Goal: Task Accomplishment & Management: Manage account settings

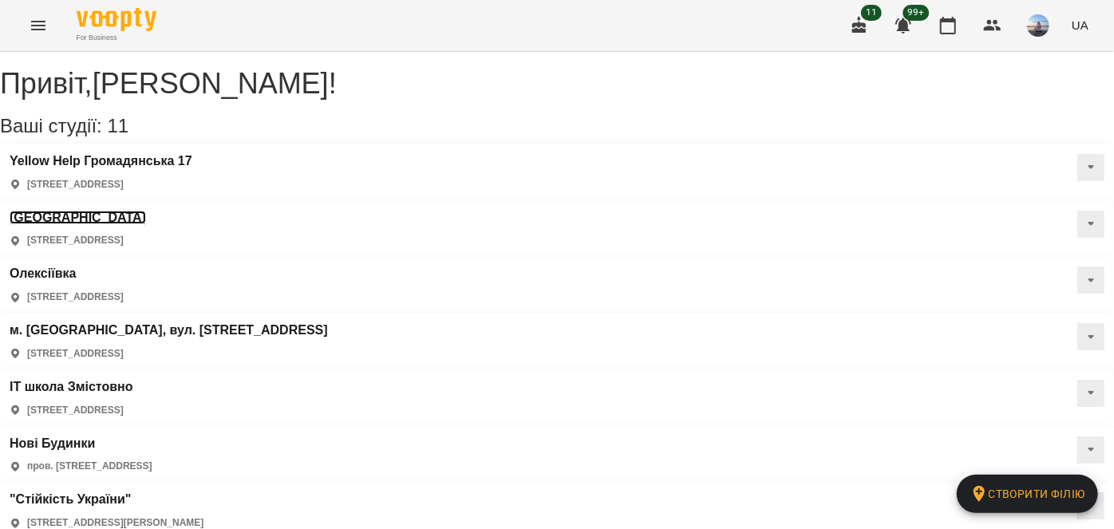
click at [146, 211] on h3 "Салтівка" at bounding box center [78, 218] width 136 height 14
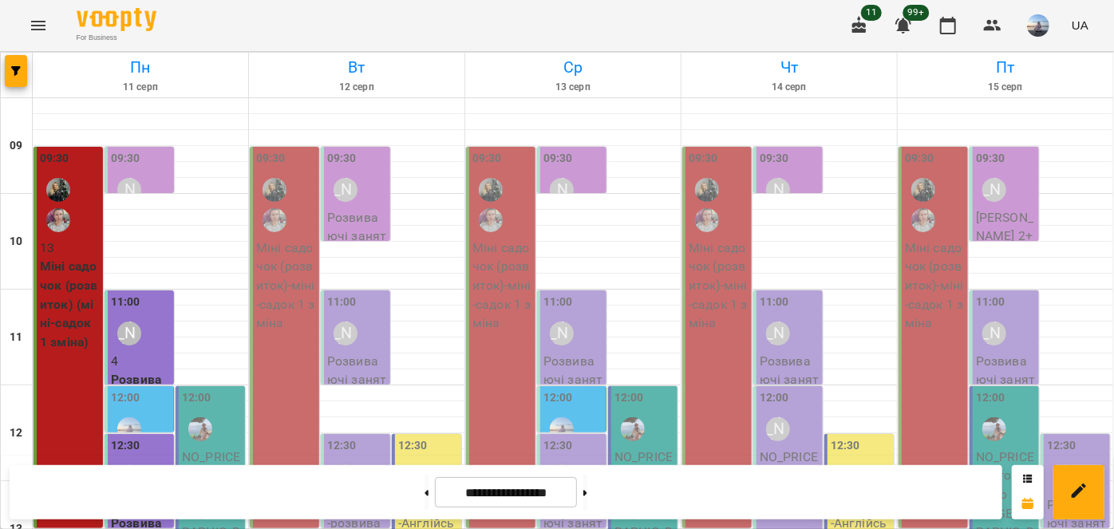
scroll to position [362, 0]
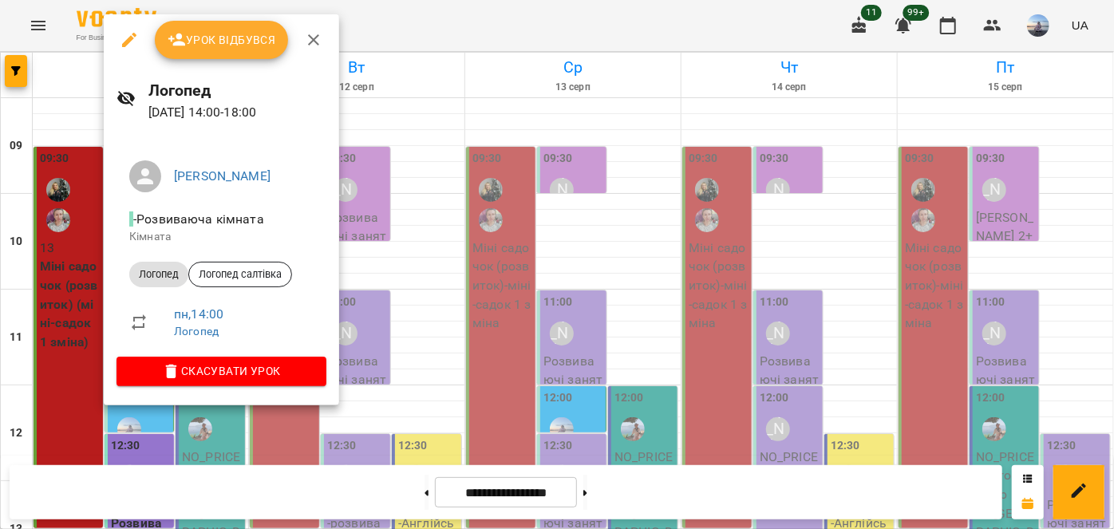
click at [223, 49] on button "Урок відбувся" at bounding box center [222, 40] width 134 height 38
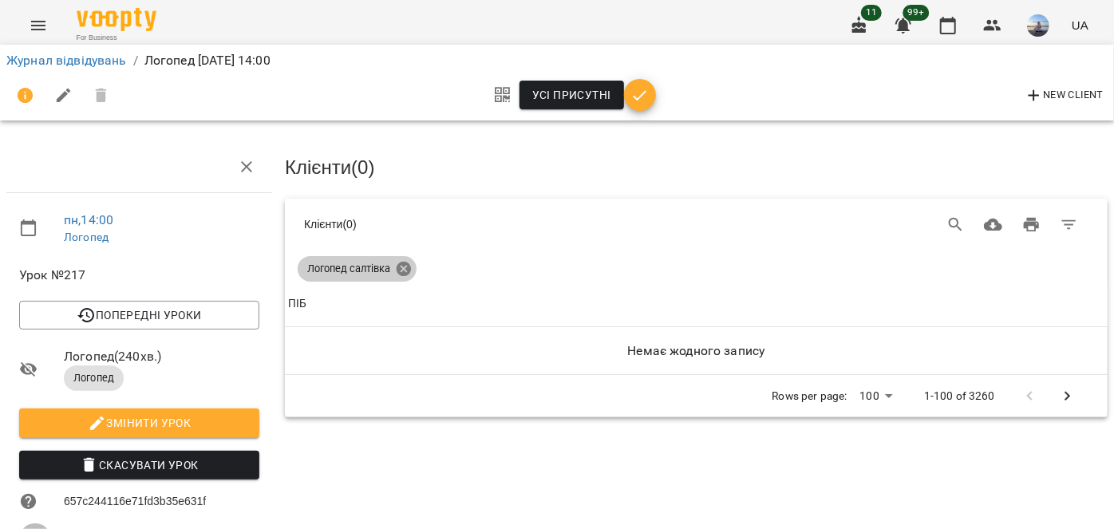
click at [405, 270] on icon at bounding box center [404, 269] width 14 height 14
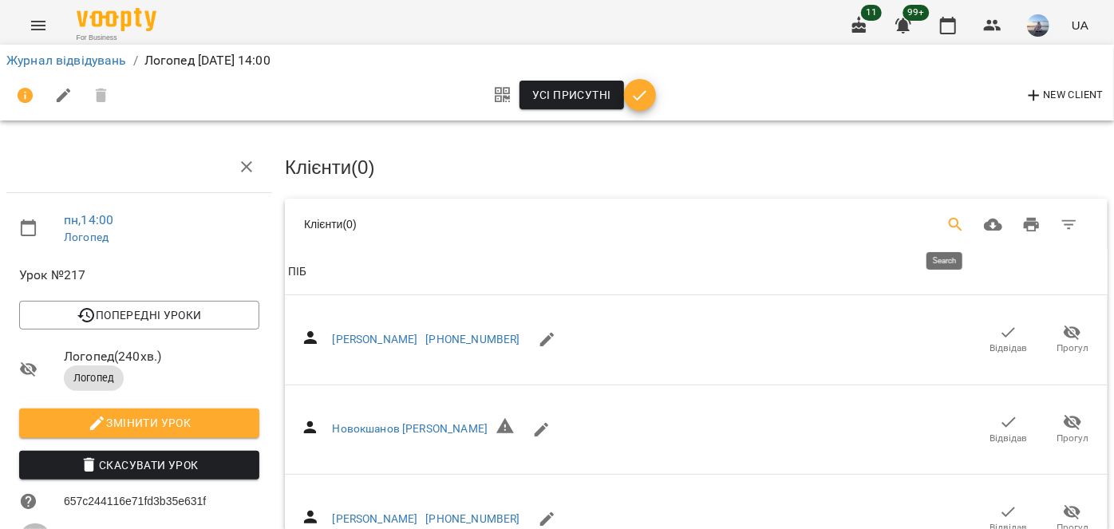
click at [947, 224] on icon "Search" at bounding box center [956, 224] width 19 height 19
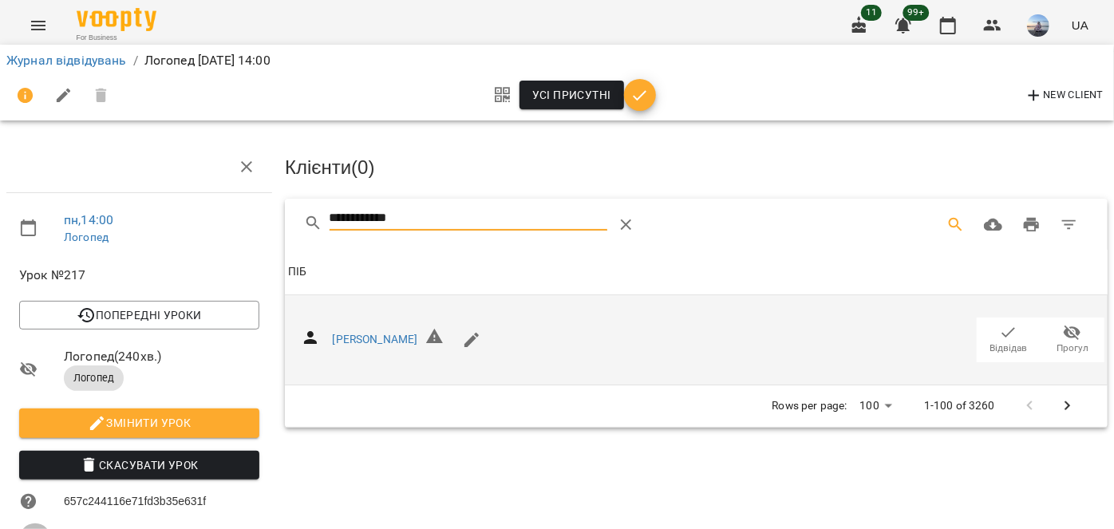
click at [1024, 330] on button "Відвідав" at bounding box center [1009, 340] width 64 height 45
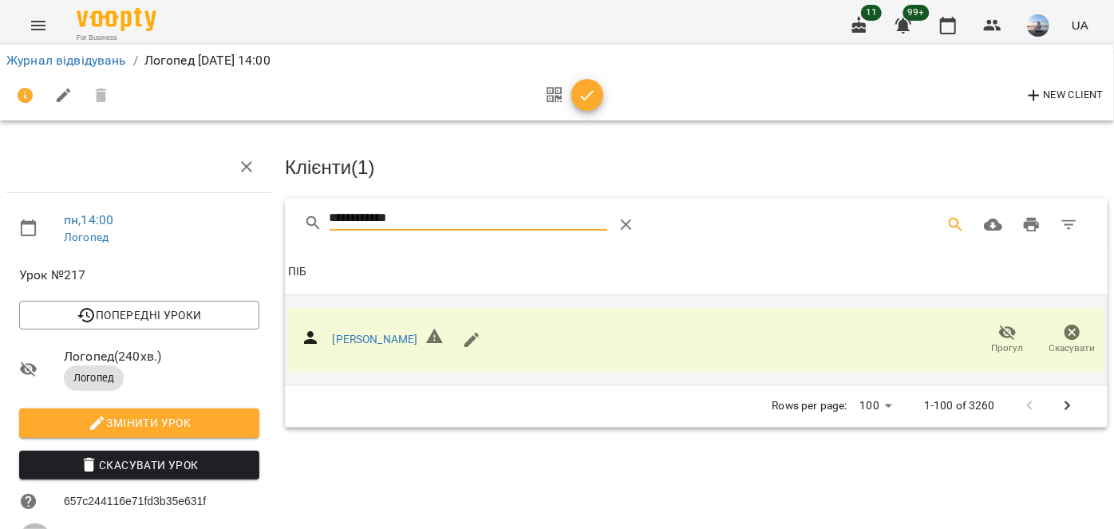
drag, startPoint x: 425, startPoint y: 219, endPoint x: 160, endPoint y: 234, distance: 266.2
click at [161, 234] on div "**********" at bounding box center [557, 467] width 1127 height 805
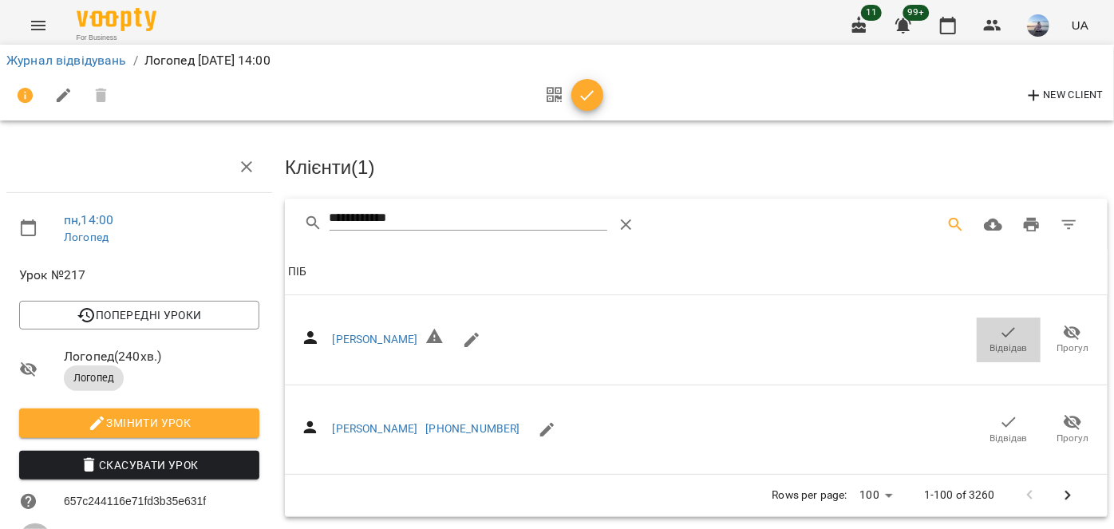
drag, startPoint x: 991, startPoint y: 334, endPoint x: 377, endPoint y: 268, distance: 618.1
click at [999, 334] on icon "button" at bounding box center [1008, 332] width 19 height 19
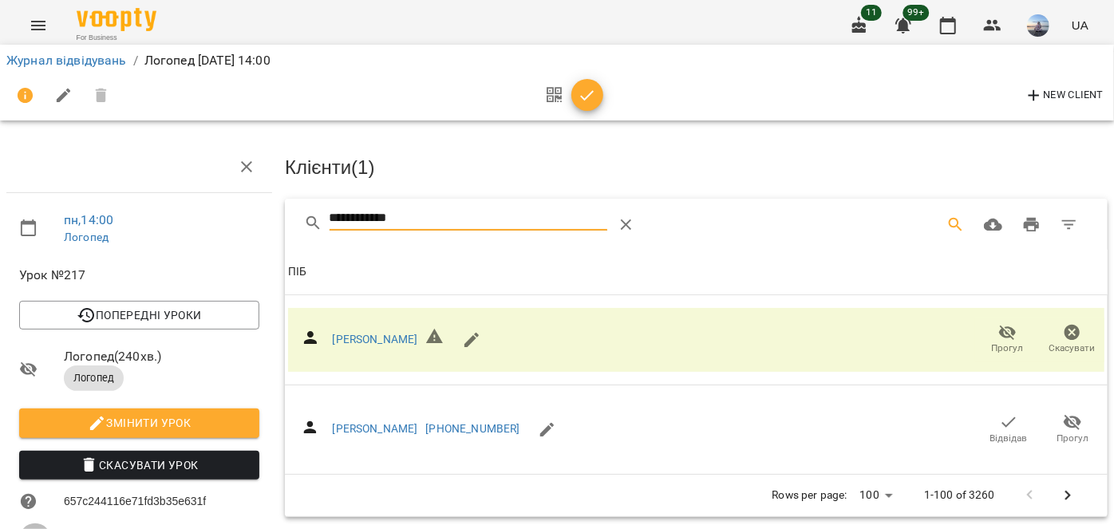
drag, startPoint x: 417, startPoint y: 220, endPoint x: 97, endPoint y: 130, distance: 331.8
click at [114, 243] on div "**********" at bounding box center [557, 467] width 1127 height 805
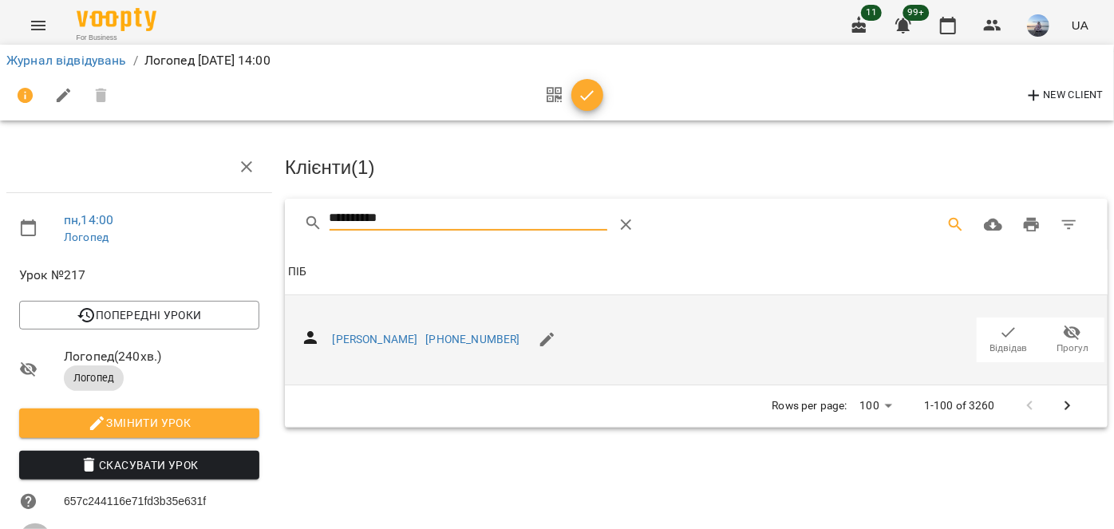
click at [987, 326] on span "Відвідав" at bounding box center [1009, 339] width 45 height 32
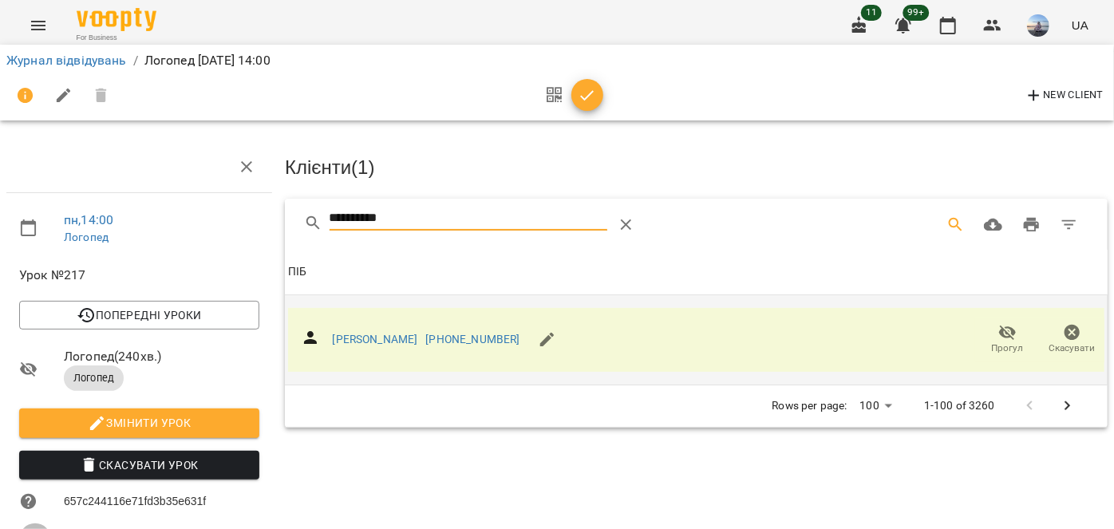
drag, startPoint x: 473, startPoint y: 219, endPoint x: 153, endPoint y: 257, distance: 321.5
click at [160, 255] on div "**********" at bounding box center [557, 467] width 1127 height 805
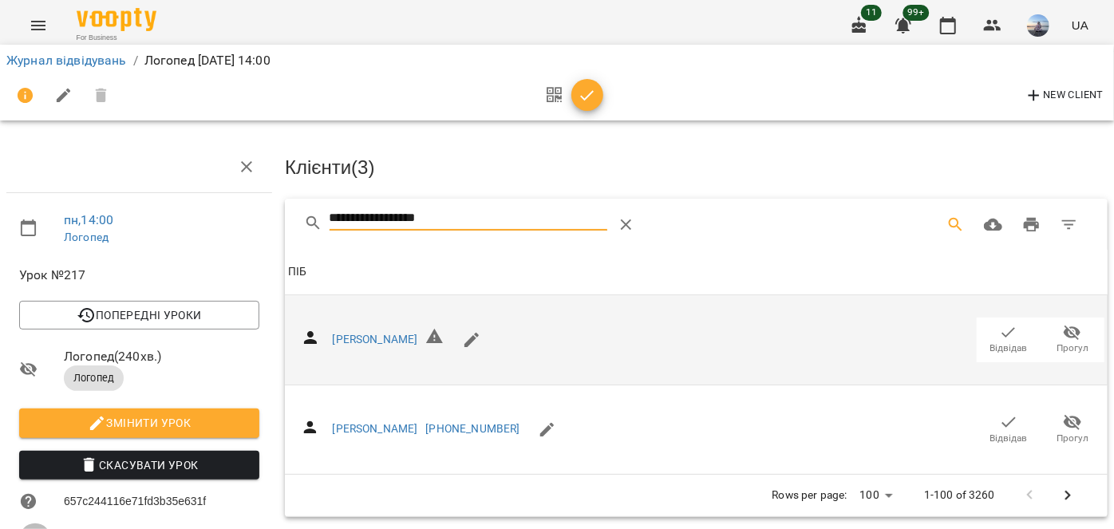
type input "**********"
click at [1000, 334] on icon "button" at bounding box center [1008, 332] width 19 height 19
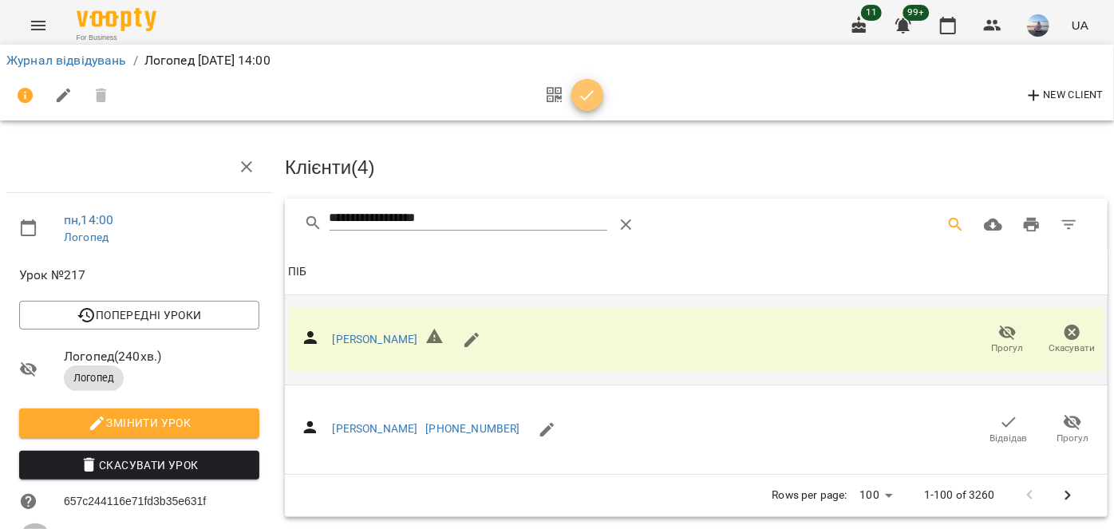
click at [594, 97] on icon "button" at bounding box center [587, 95] width 19 height 19
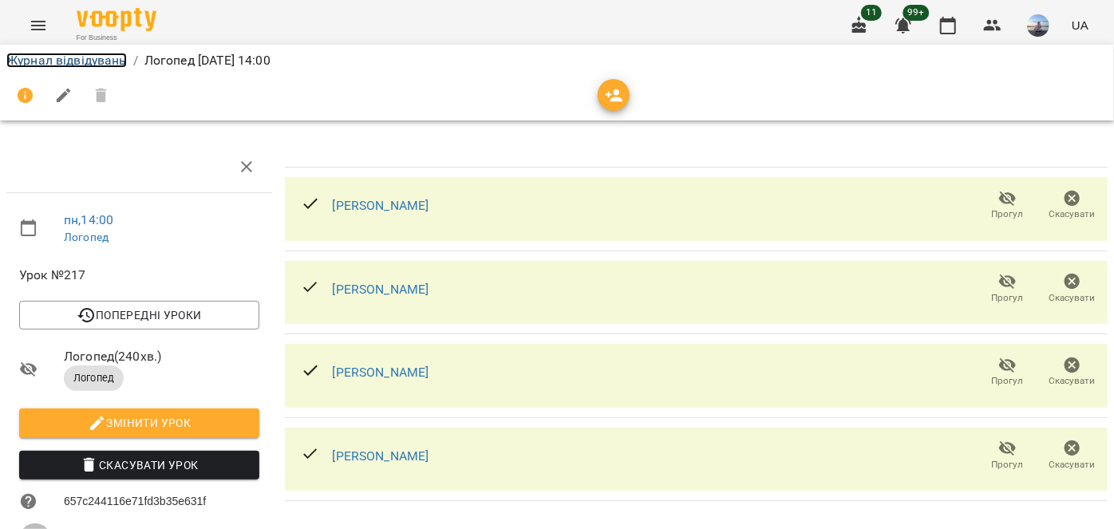
click at [108, 57] on link "Журнал відвідувань" at bounding box center [66, 60] width 121 height 15
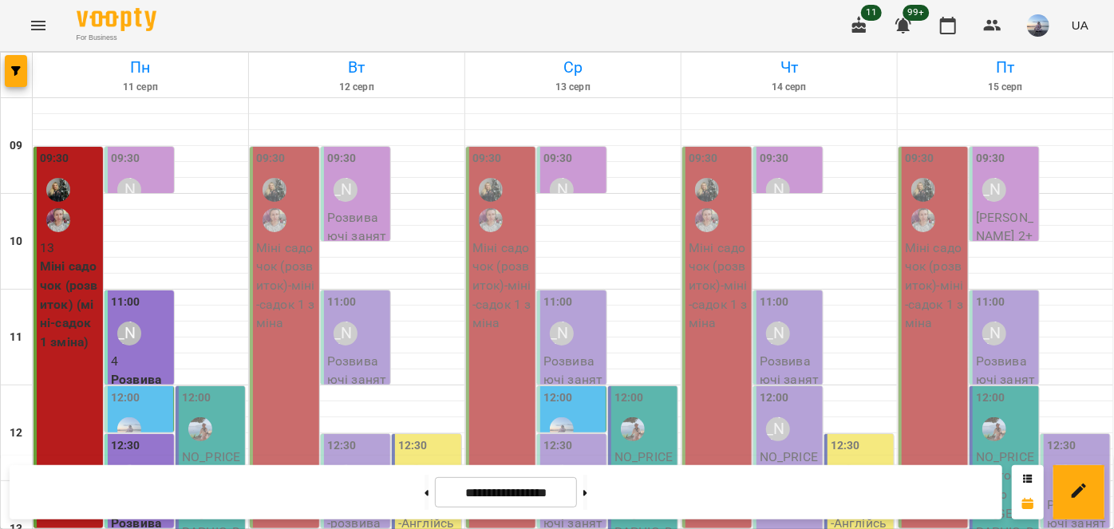
click at [295, 222] on div "09:30" at bounding box center [286, 194] width 60 height 89
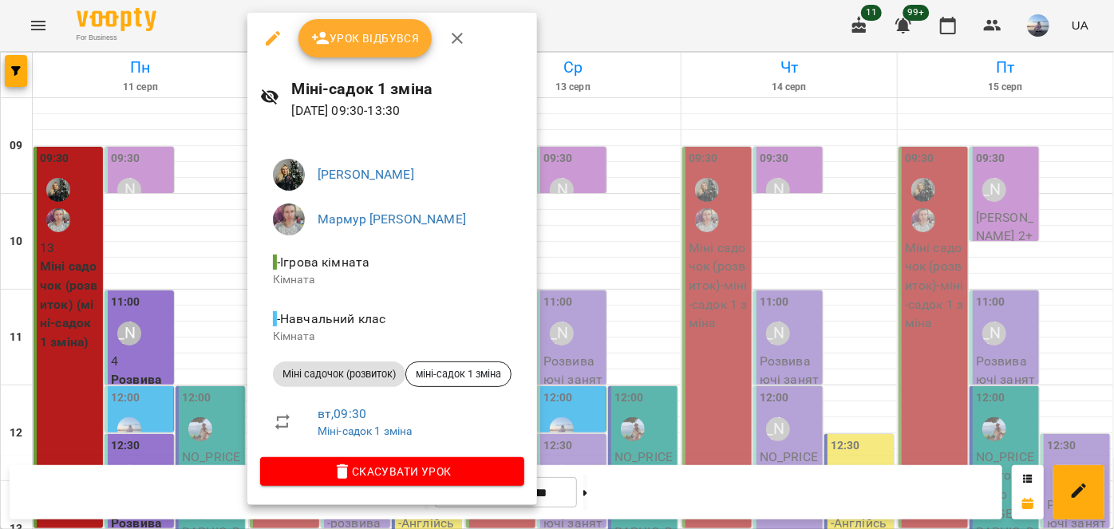
click at [375, 38] on span "Урок відбувся" at bounding box center [365, 38] width 109 height 19
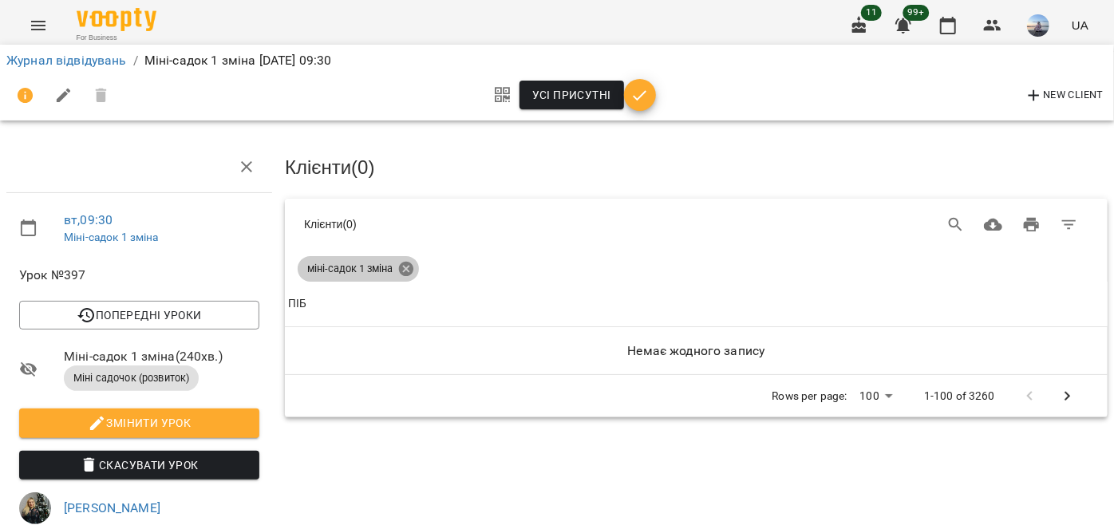
click at [413, 264] on icon at bounding box center [406, 269] width 18 height 18
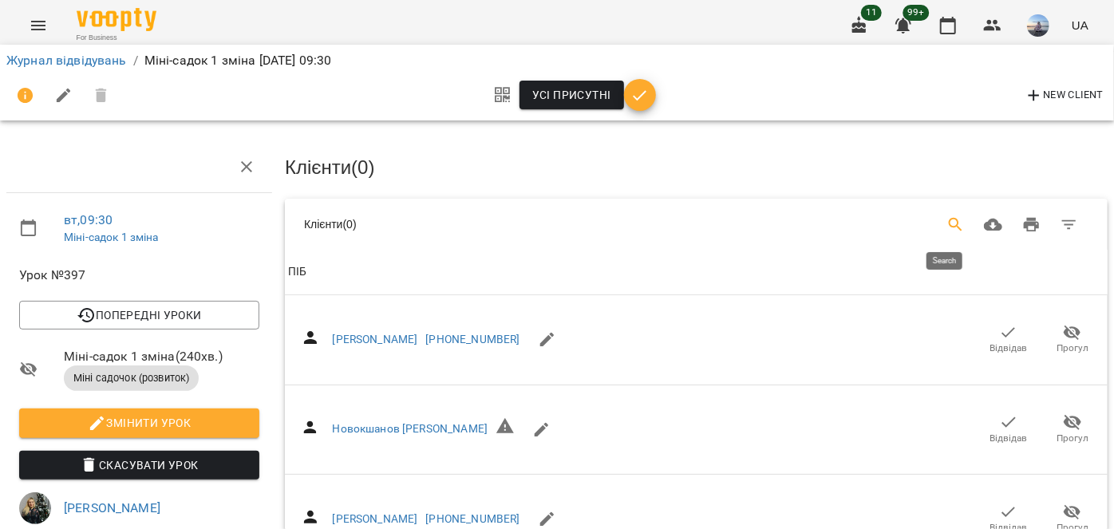
click at [947, 222] on icon "Search" at bounding box center [956, 224] width 19 height 19
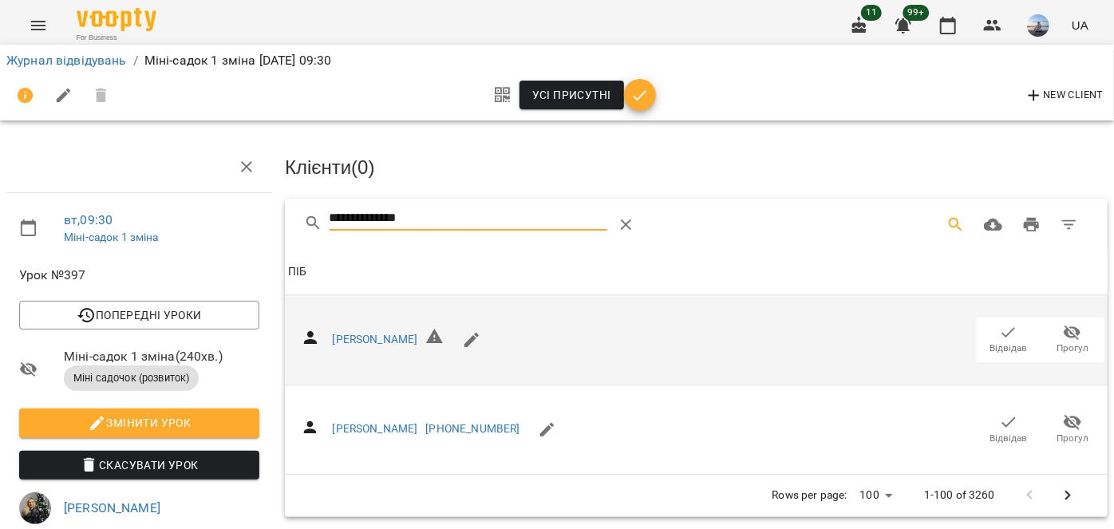
click at [999, 334] on icon "button" at bounding box center [1008, 332] width 19 height 19
drag, startPoint x: 387, startPoint y: 222, endPoint x: 196, endPoint y: 231, distance: 191.8
click at [198, 231] on div "**********" at bounding box center [557, 485] width 1127 height 841
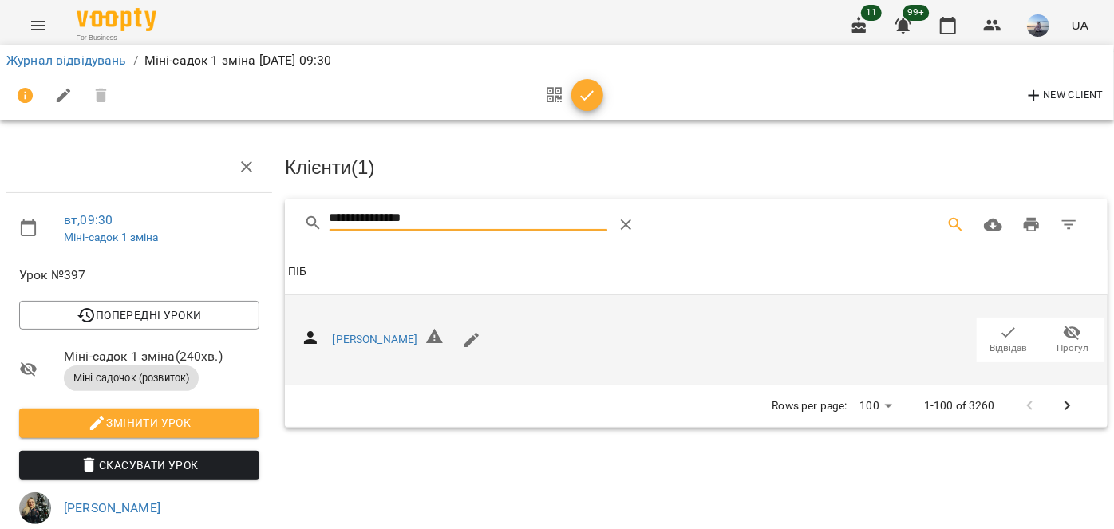
click at [987, 325] on span "Відвідав" at bounding box center [1009, 339] width 45 height 32
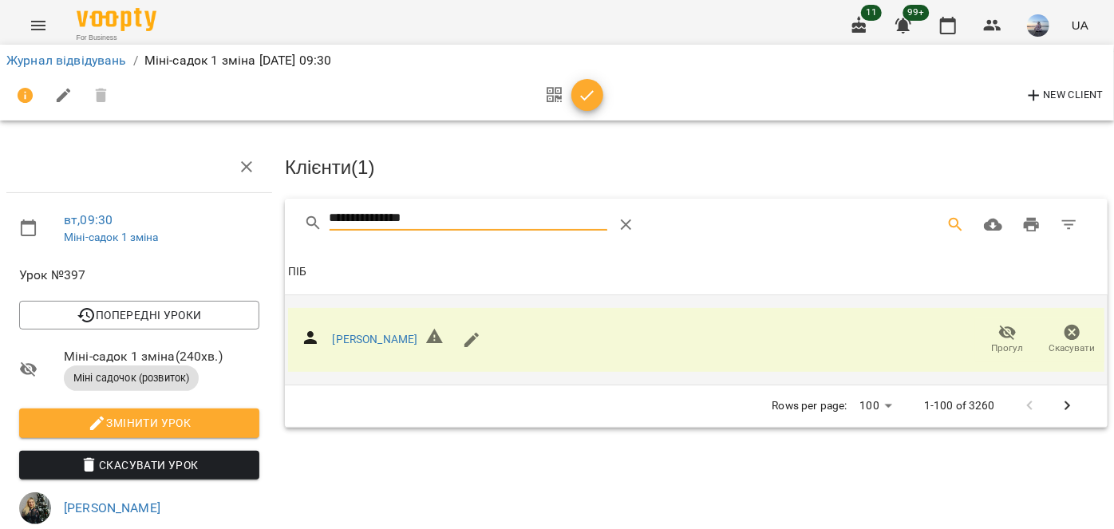
drag, startPoint x: 469, startPoint y: 215, endPoint x: 129, endPoint y: 257, distance: 341.8
click at [129, 257] on div "**********" at bounding box center [557, 506] width 1127 height 883
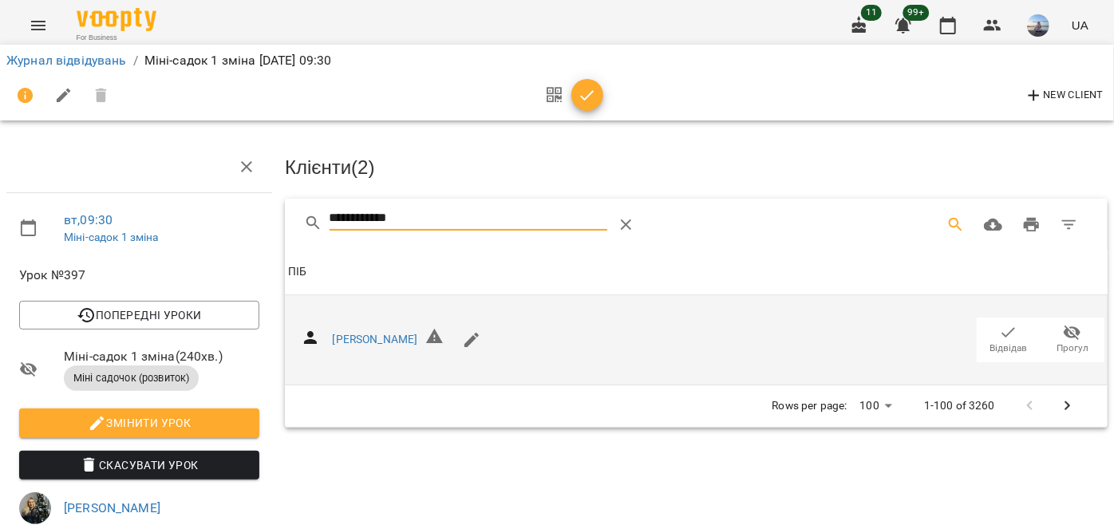
click at [999, 331] on icon "button" at bounding box center [1008, 332] width 19 height 19
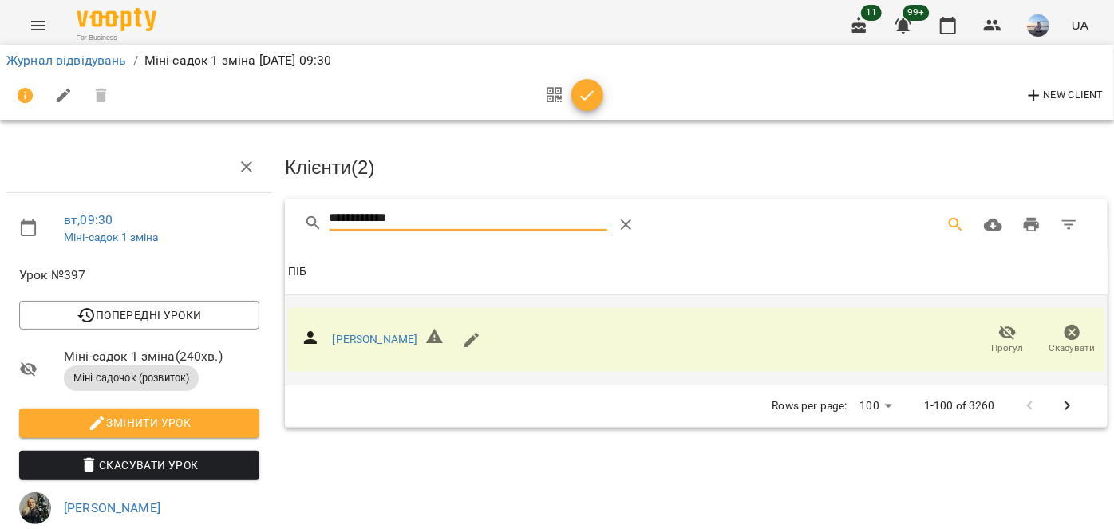
drag, startPoint x: 401, startPoint y: 220, endPoint x: 79, endPoint y: 228, distance: 322.5
click at [100, 232] on div "**********" at bounding box center [557, 506] width 1127 height 883
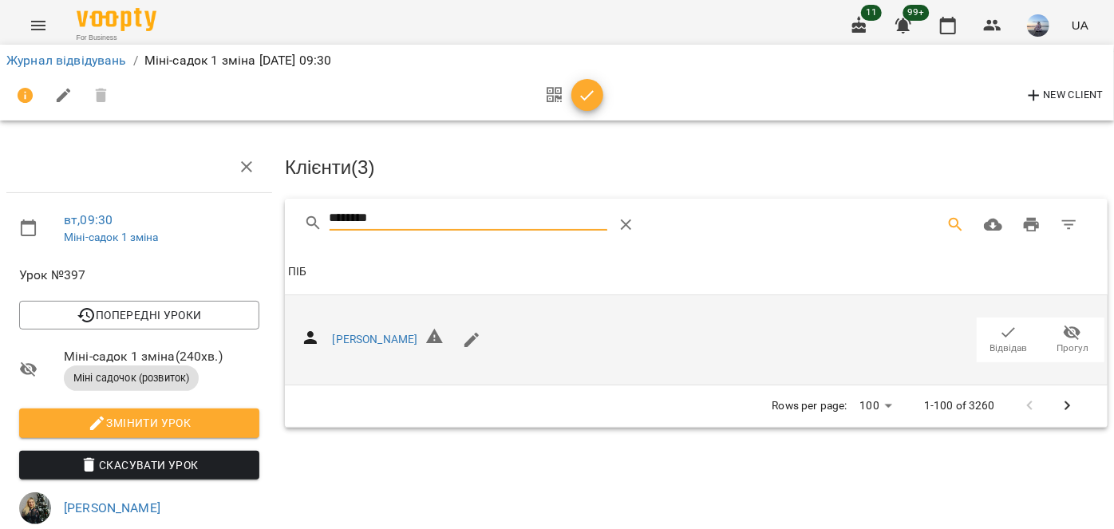
click at [998, 342] on span "Відвідав" at bounding box center [1009, 349] width 38 height 14
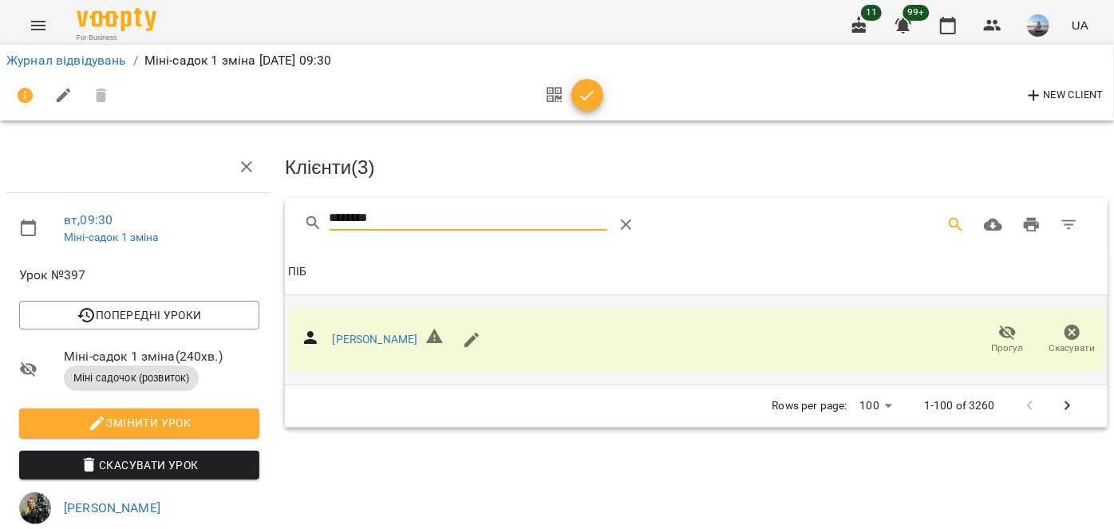
drag, startPoint x: 402, startPoint y: 217, endPoint x: 267, endPoint y: 223, distance: 135.8
click at [267, 223] on div "вт , 09:30 Міні-садок 1 зміна Урок №397 Попередні уроки пн 11 серп 2025 09:30 п…" at bounding box center [557, 506] width 1127 height 883
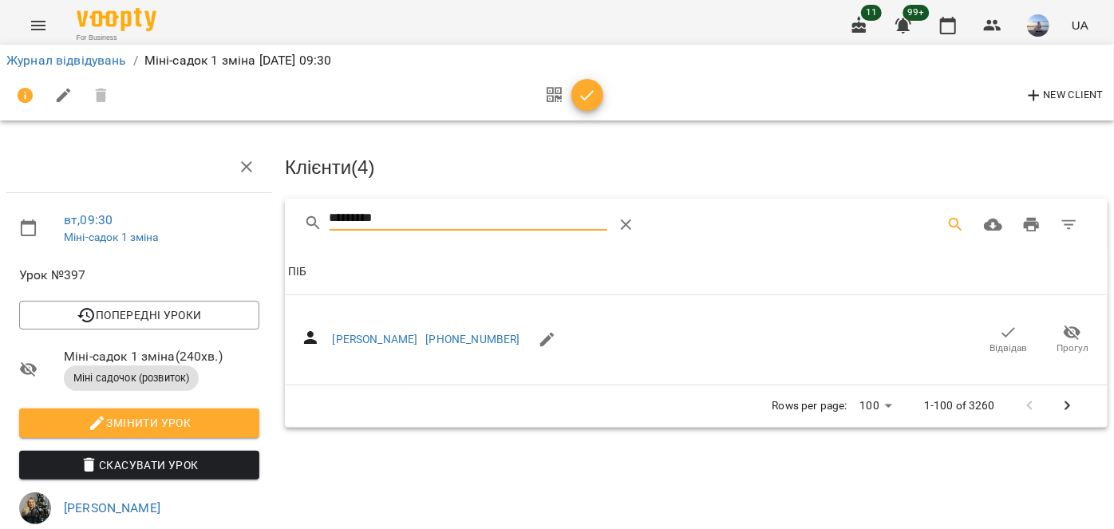
drag, startPoint x: 1004, startPoint y: 328, endPoint x: 513, endPoint y: 226, distance: 501.4
click at [1001, 326] on icon "button" at bounding box center [1008, 332] width 19 height 19
drag, startPoint x: 343, startPoint y: 217, endPoint x: 276, endPoint y: 220, distance: 67.1
click at [279, 220] on div "Клієнти ( 4 ) ********* Клієнти ( 4 ) ПІБ ПІБ Челомбитько Софія +380936928429 R…" at bounding box center [697, 538] width 836 height 806
drag, startPoint x: 999, startPoint y: 337, endPoint x: 520, endPoint y: 204, distance: 497.9
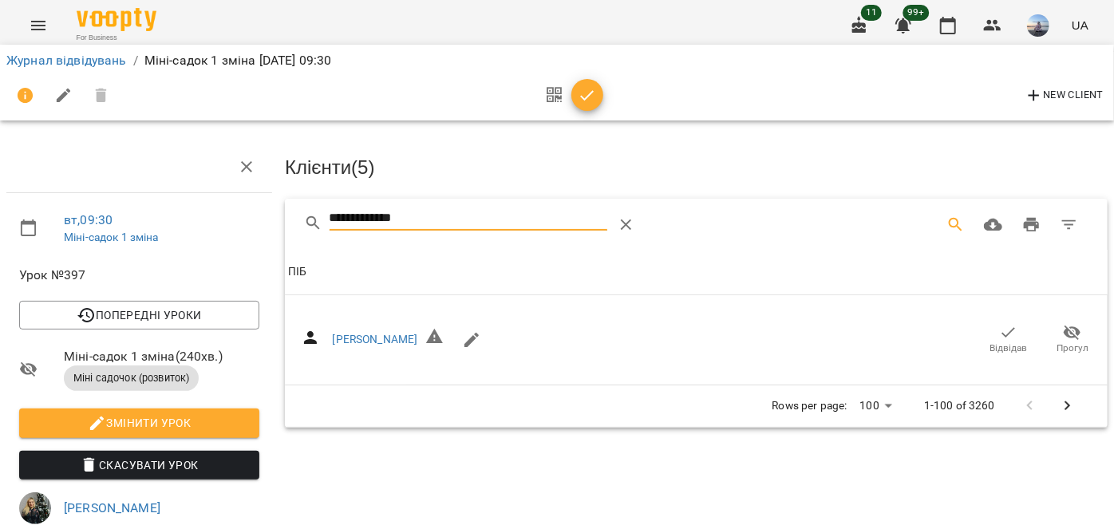
click at [999, 332] on icon "button" at bounding box center [1008, 332] width 19 height 19
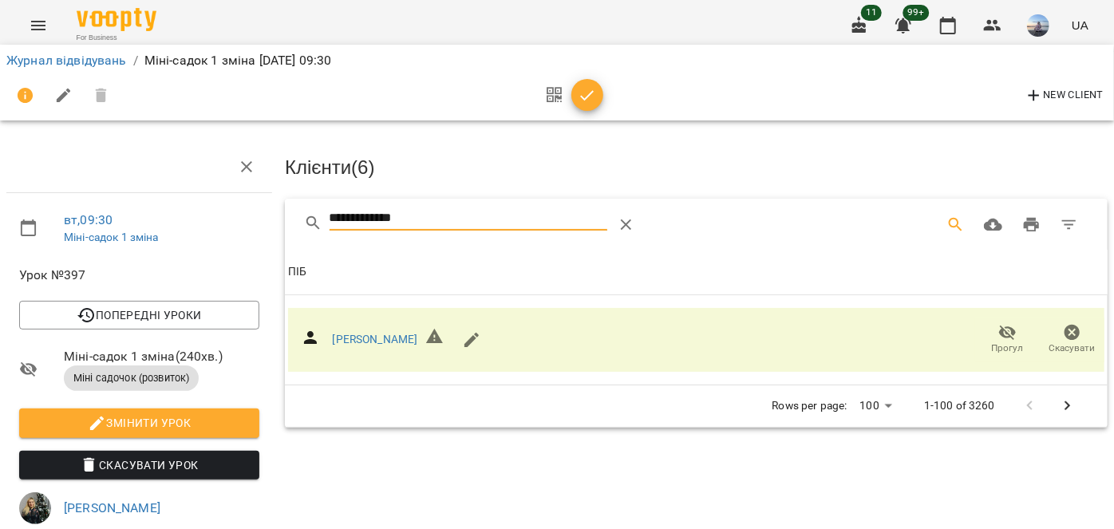
drag, startPoint x: 336, startPoint y: 219, endPoint x: 230, endPoint y: 223, distance: 106.2
click at [230, 223] on div "**********" at bounding box center [557, 506] width 1127 height 883
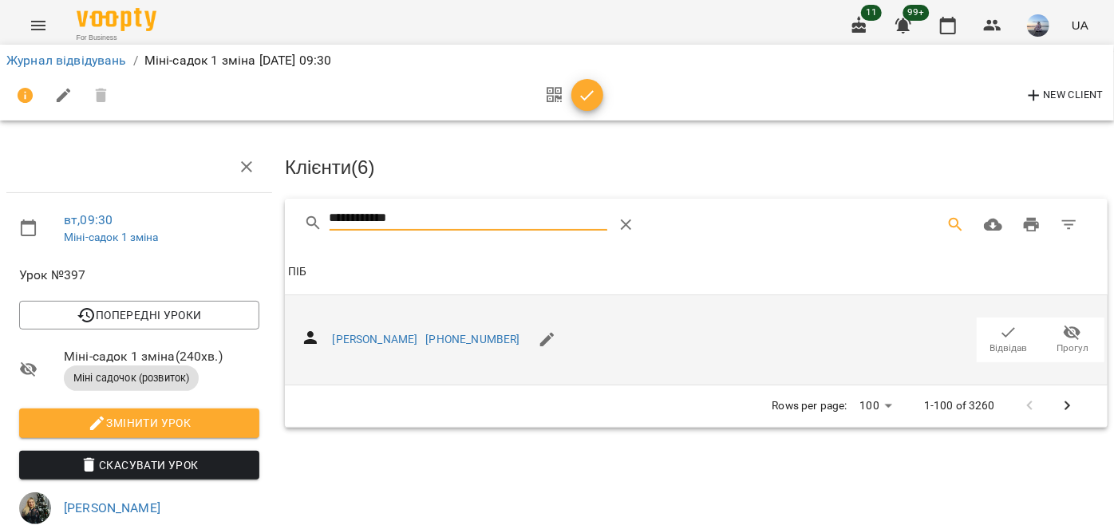
click at [999, 331] on icon "button" at bounding box center [1008, 332] width 19 height 19
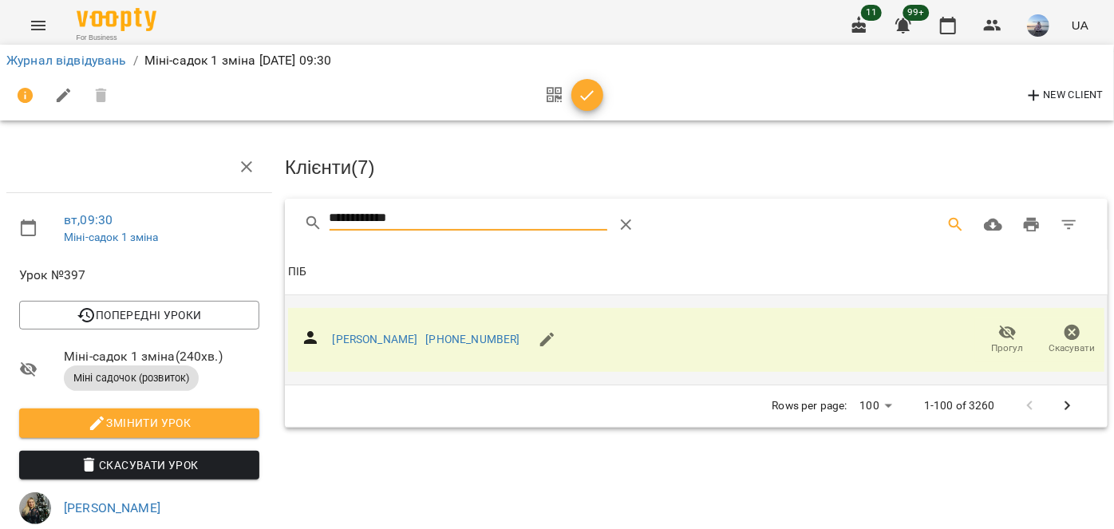
drag, startPoint x: 436, startPoint y: 210, endPoint x: 121, endPoint y: 173, distance: 316.6
click at [121, 173] on div "**********" at bounding box center [557, 506] width 1127 height 883
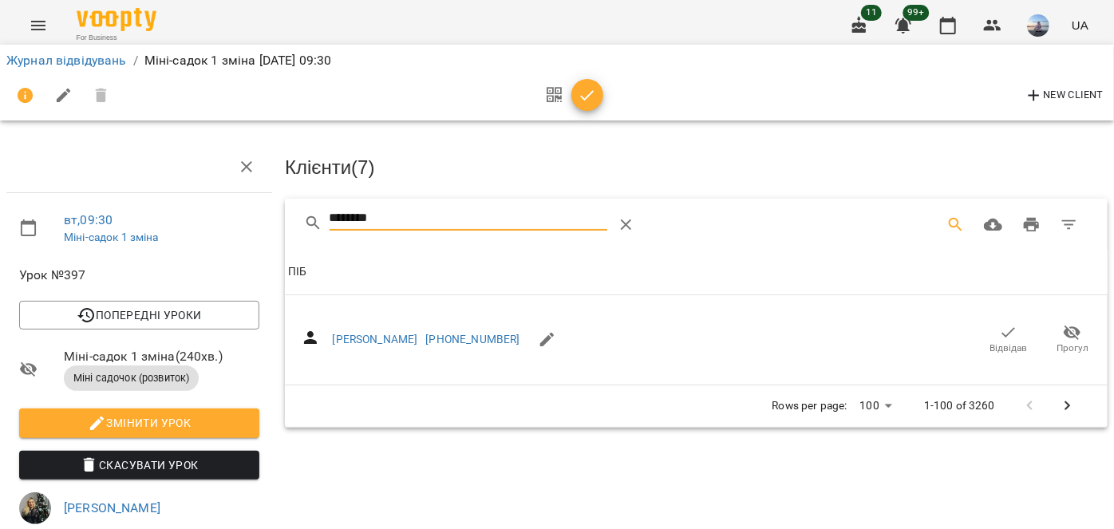
drag, startPoint x: 981, startPoint y: 330, endPoint x: 366, endPoint y: 223, distance: 624.6
click at [987, 330] on span "Відвідав" at bounding box center [1009, 339] width 45 height 32
drag, startPoint x: 397, startPoint y: 213, endPoint x: 194, endPoint y: 217, distance: 202.8
click at [194, 217] on div "вт , 09:30 Міні-садок 1 зміна Урок №397 Попередні уроки пн 11 серп 2025 09:30 п…" at bounding box center [557, 506] width 1127 height 883
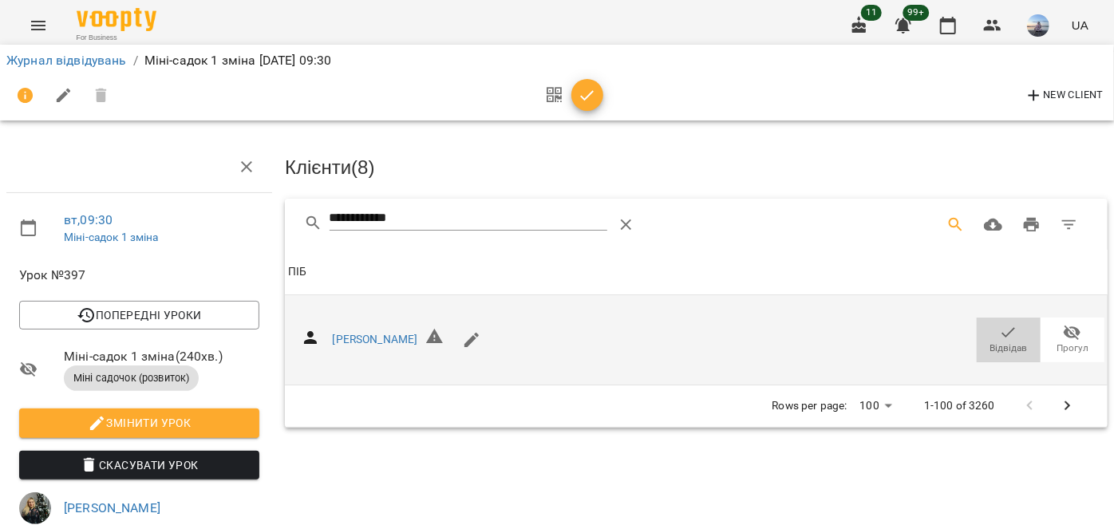
click at [999, 334] on icon "button" at bounding box center [1008, 332] width 19 height 19
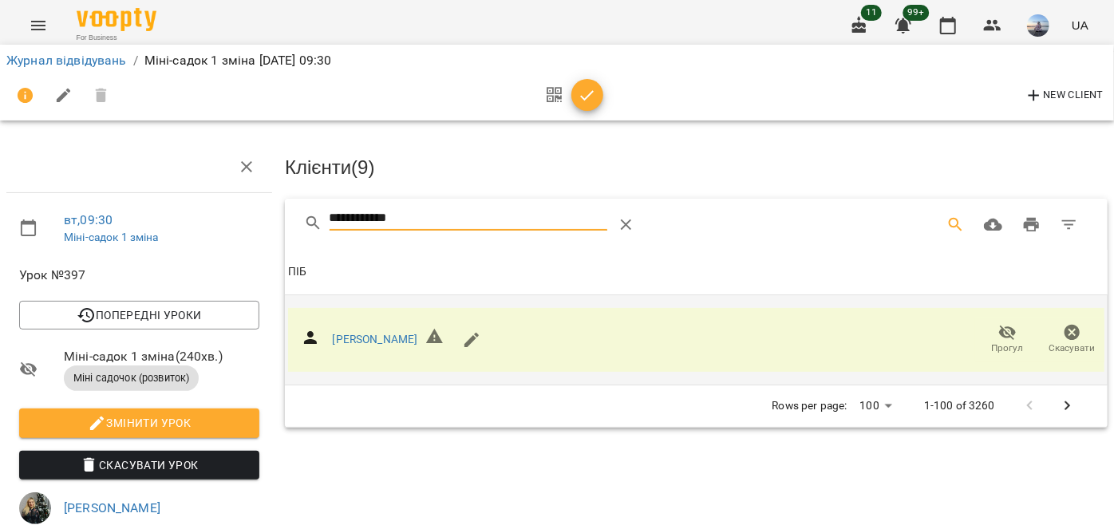
drag, startPoint x: 447, startPoint y: 215, endPoint x: 0, endPoint y: 190, distance: 447.6
click at [0, 190] on div "**********" at bounding box center [557, 506] width 1127 height 883
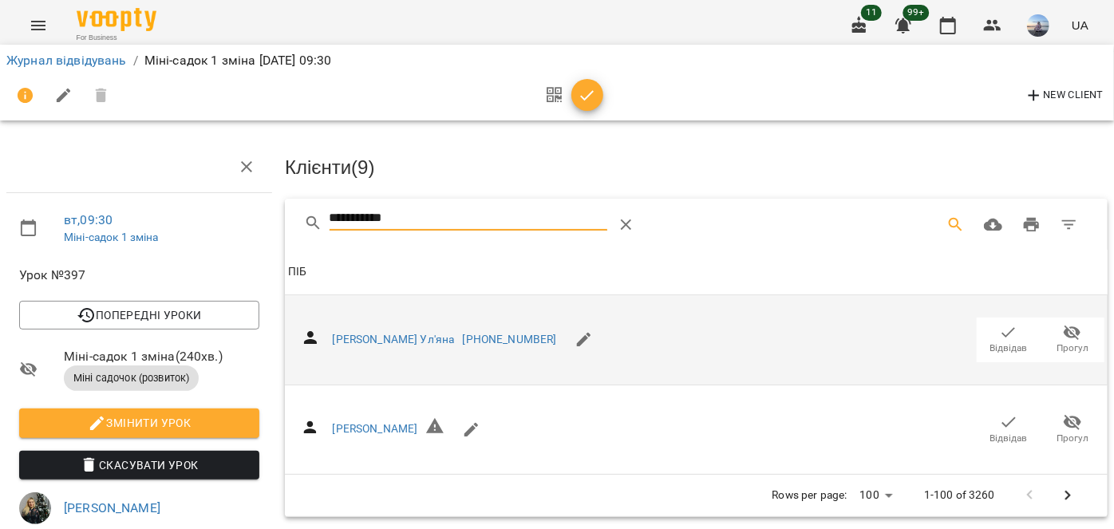
click at [987, 336] on span "Відвідав" at bounding box center [1009, 339] width 45 height 32
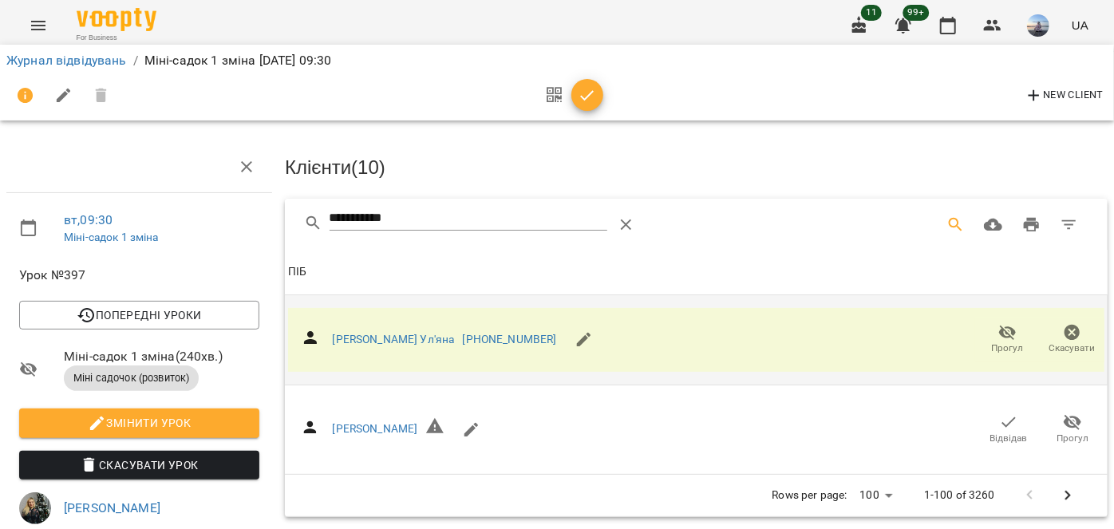
drag, startPoint x: 417, startPoint y: 212, endPoint x: 182, endPoint y: 225, distance: 235.0
click at [182, 225] on div "**********" at bounding box center [557, 506] width 1127 height 883
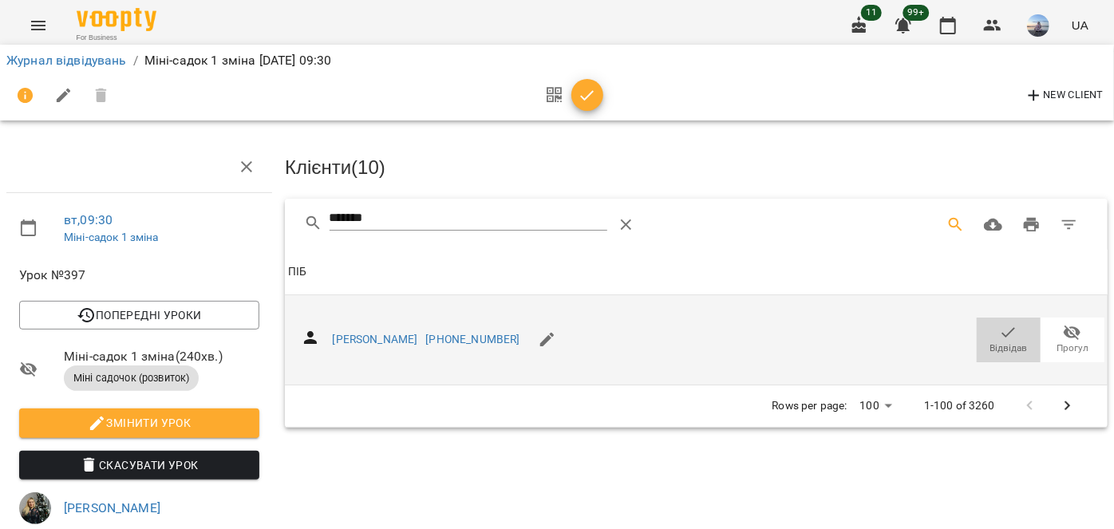
click at [987, 332] on span "Відвідав" at bounding box center [1009, 339] width 45 height 32
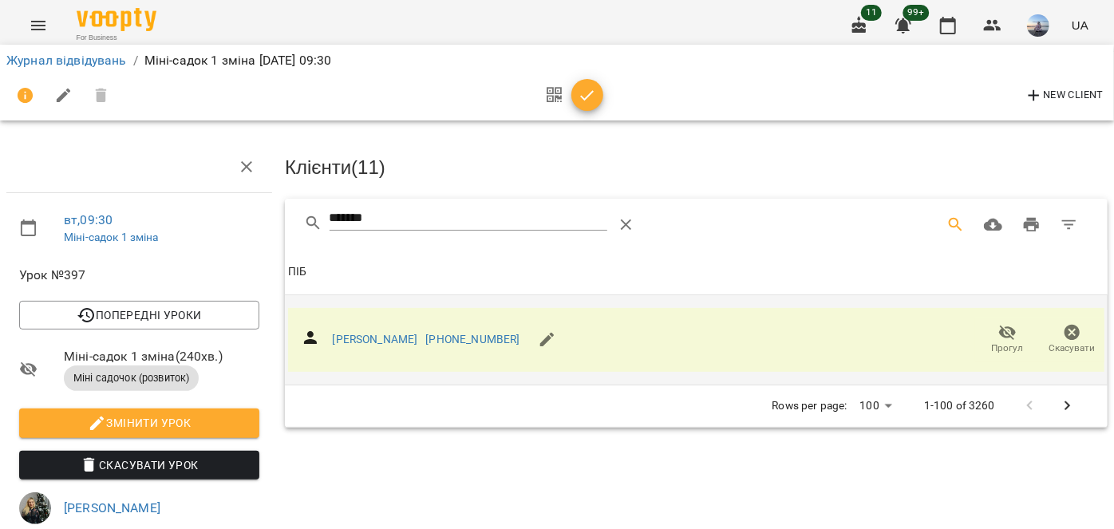
drag, startPoint x: 446, startPoint y: 223, endPoint x: 255, endPoint y: 223, distance: 191.6
click at [255, 223] on div "вт , 09:30 Міні-садок 1 зміна Урок №397 Попередні уроки пн 11 серп 2025 09:30 п…" at bounding box center [557, 506] width 1127 height 883
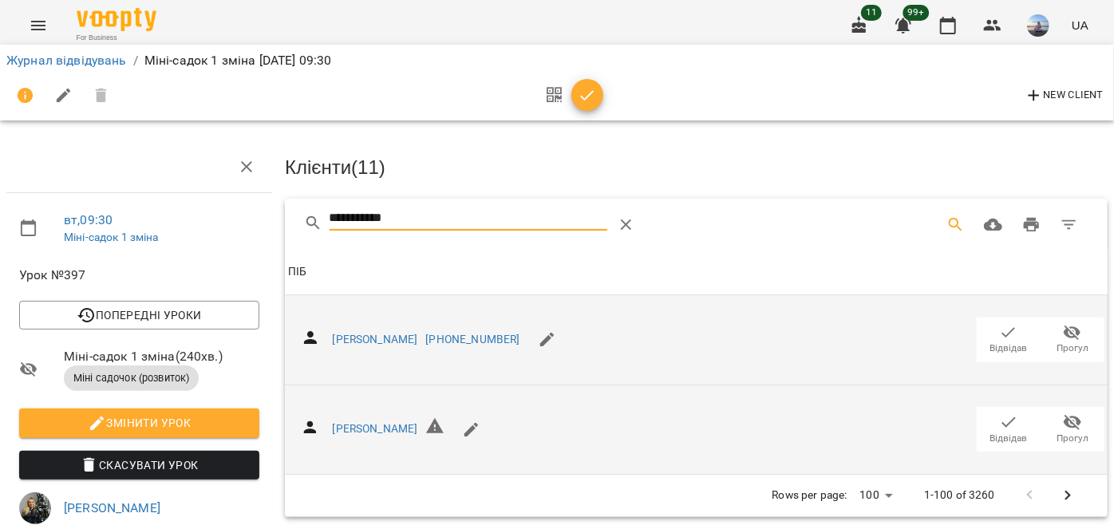
click at [977, 437] on button "Відвідав" at bounding box center [1009, 429] width 64 height 45
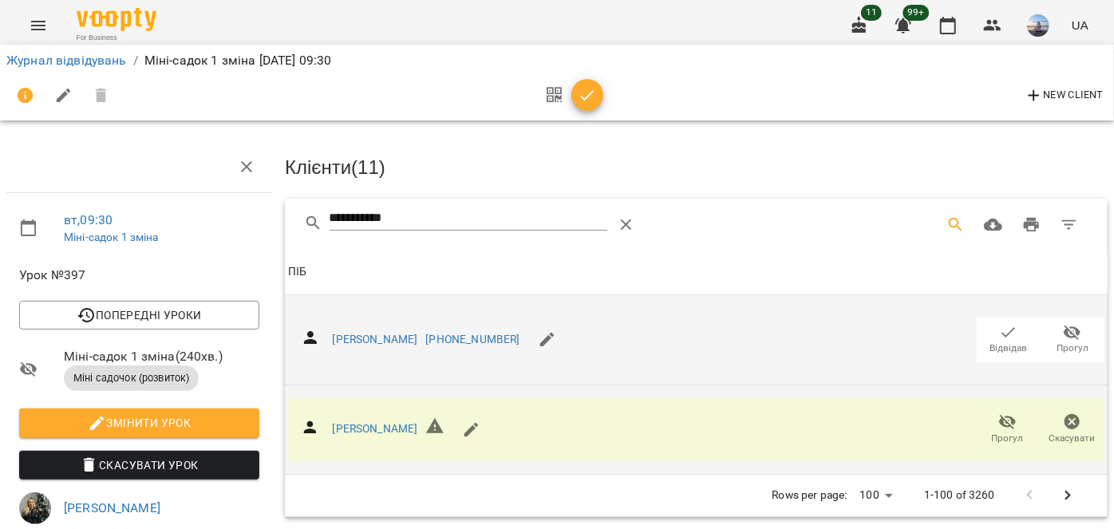
drag, startPoint x: 442, startPoint y: 208, endPoint x: 82, endPoint y: 211, distance: 360.0
click at [91, 212] on div "**********" at bounding box center [557, 506] width 1127 height 883
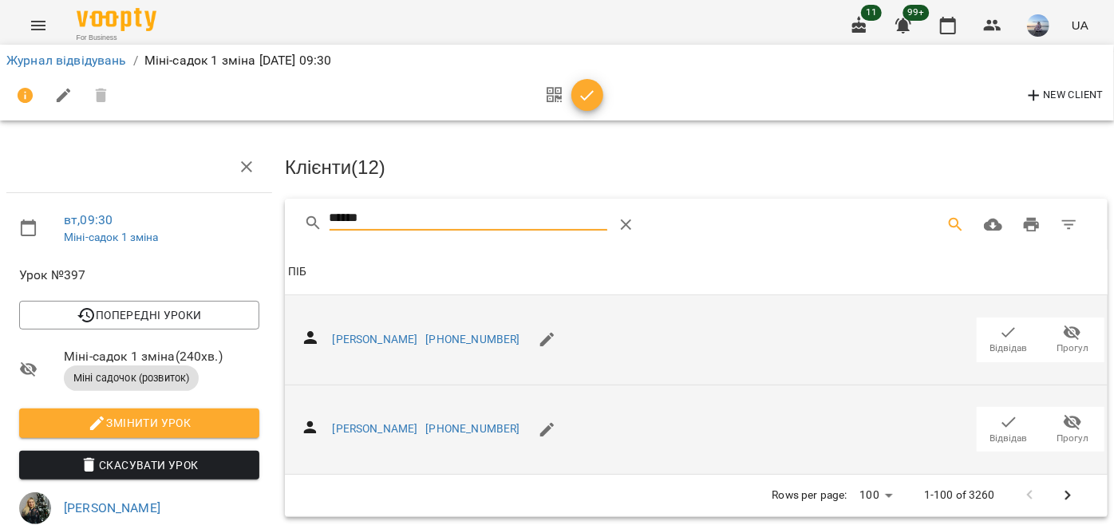
click at [1004, 336] on icon "button" at bounding box center [1008, 332] width 19 height 19
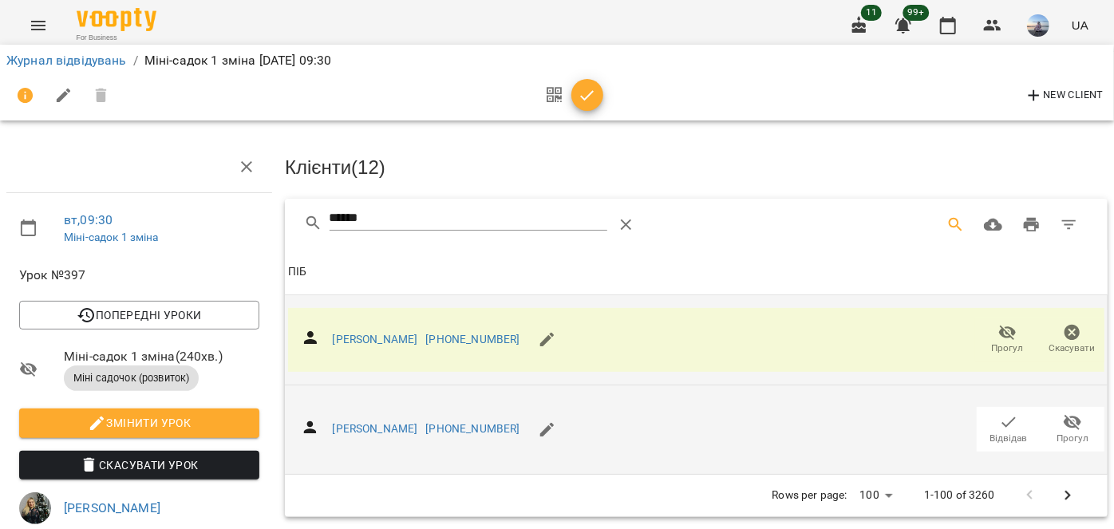
drag, startPoint x: 465, startPoint y: 215, endPoint x: 125, endPoint y: 219, distance: 340.0
click at [132, 219] on div "вт , 09:30 Міні-садок 1 зміна Урок №397 Попередні уроки пн 11 серп 2025 09:30 п…" at bounding box center [557, 506] width 1127 height 883
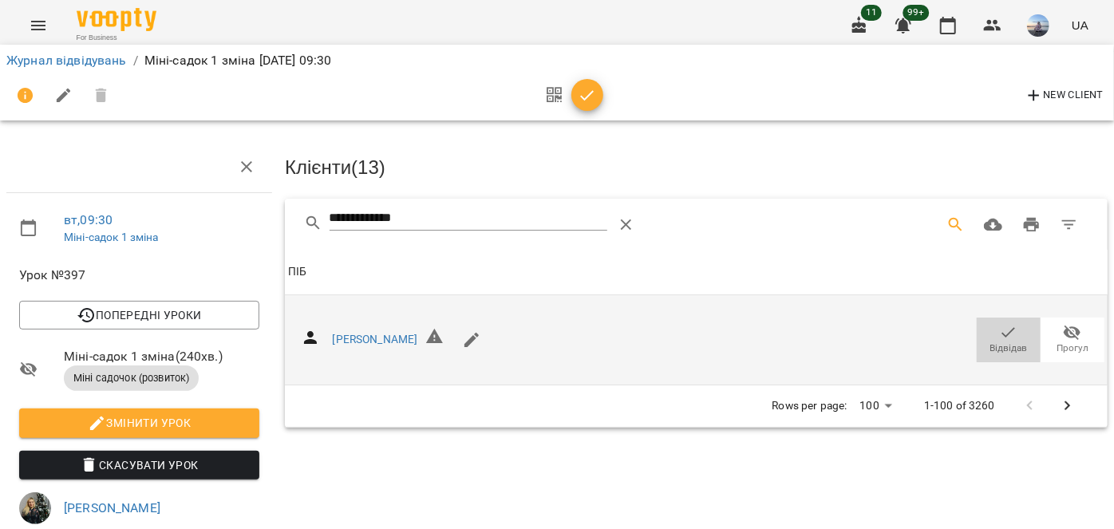
click at [999, 326] on icon "button" at bounding box center [1008, 332] width 19 height 19
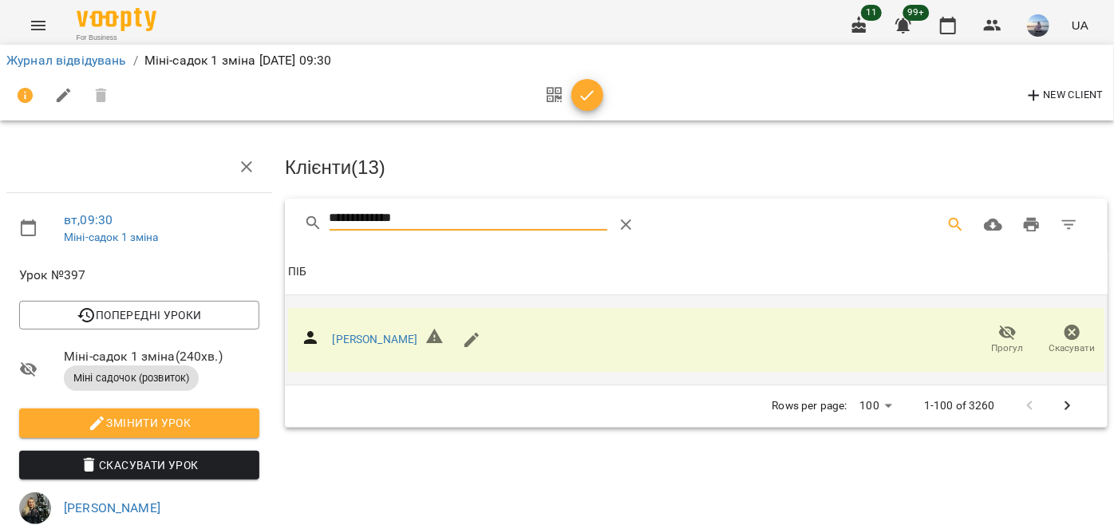
drag, startPoint x: 457, startPoint y: 220, endPoint x: 151, endPoint y: 222, distance: 306.5
click at [152, 222] on div "**********" at bounding box center [557, 506] width 1127 height 883
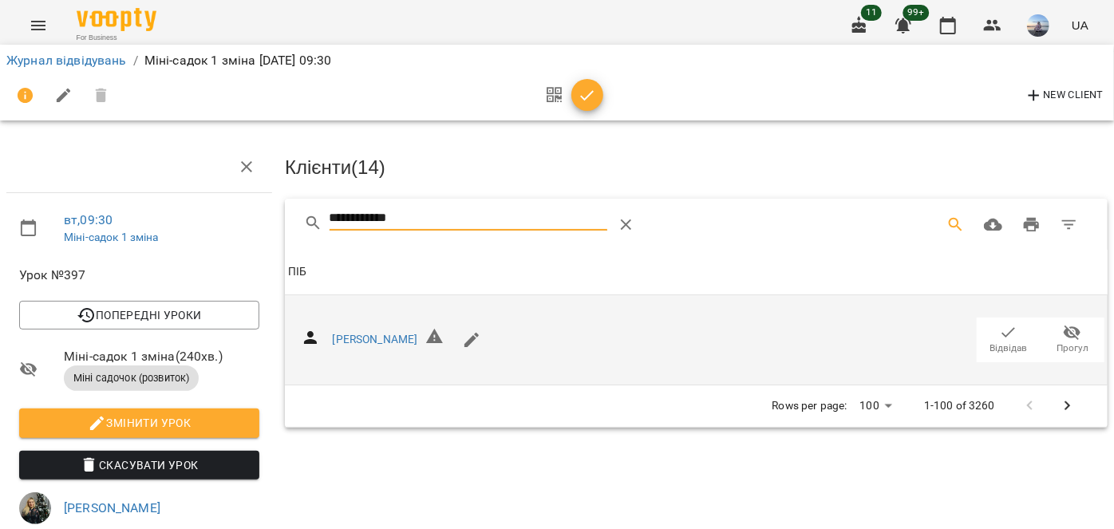
drag, startPoint x: 990, startPoint y: 332, endPoint x: 409, endPoint y: 269, distance: 583.7
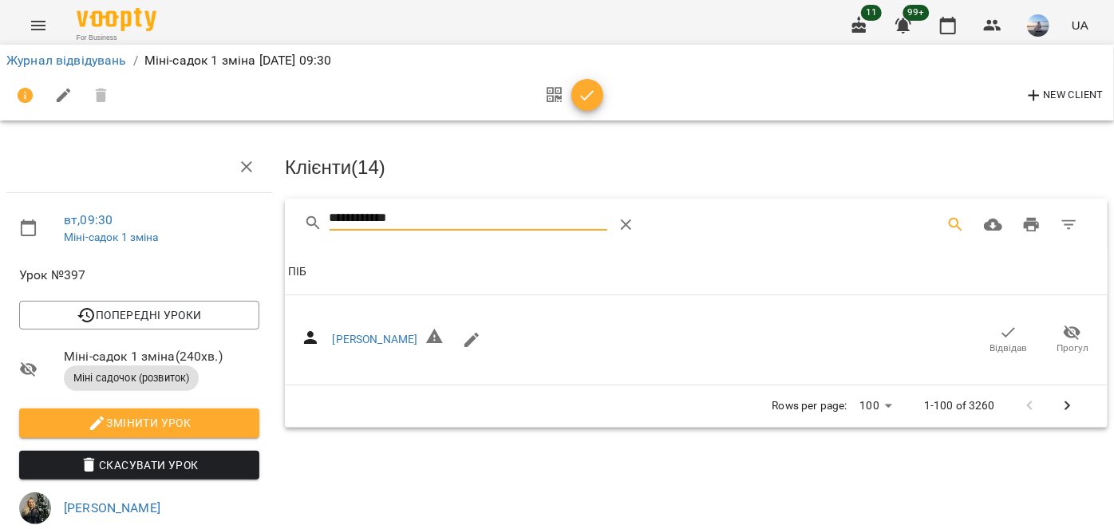
click at [987, 331] on span "Відвідав" at bounding box center [1009, 339] width 45 height 32
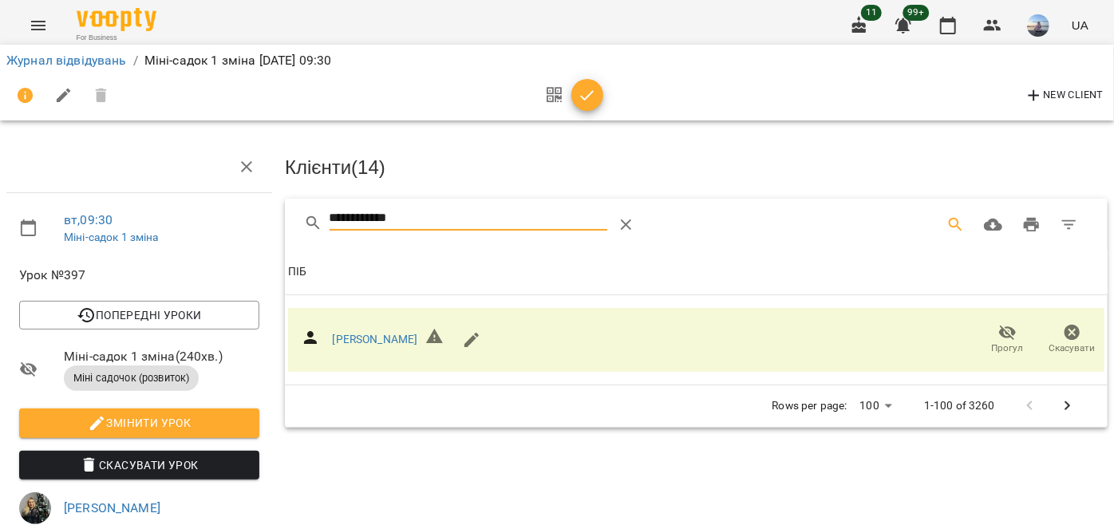
drag, startPoint x: 423, startPoint y: 210, endPoint x: 138, endPoint y: 223, distance: 285.3
click at [138, 223] on div "**********" at bounding box center [557, 506] width 1127 height 883
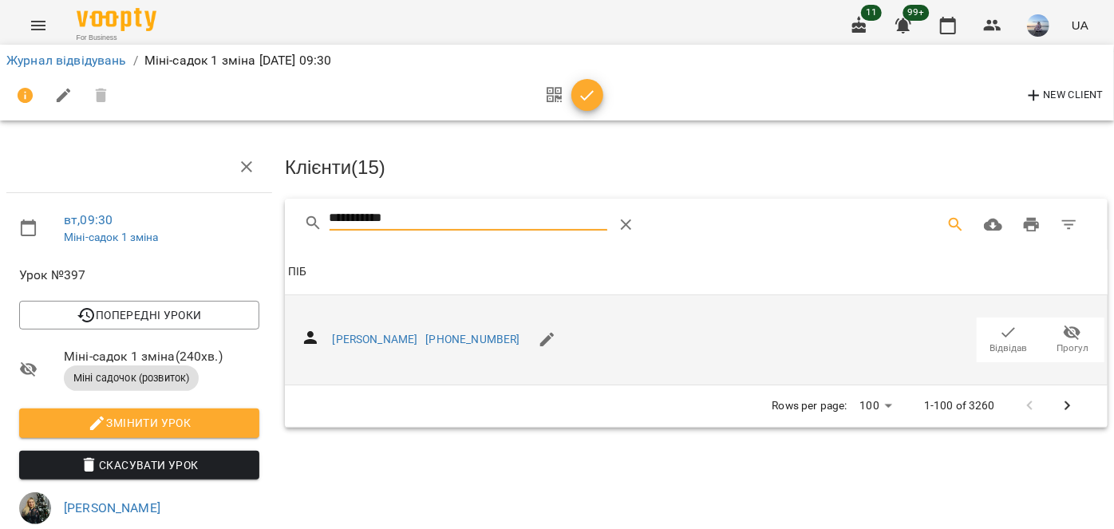
type input "**********"
drag, startPoint x: 1007, startPoint y: 345, endPoint x: 932, endPoint y: 334, distance: 75.7
click at [1006, 344] on span "Відвідав" at bounding box center [1009, 349] width 38 height 14
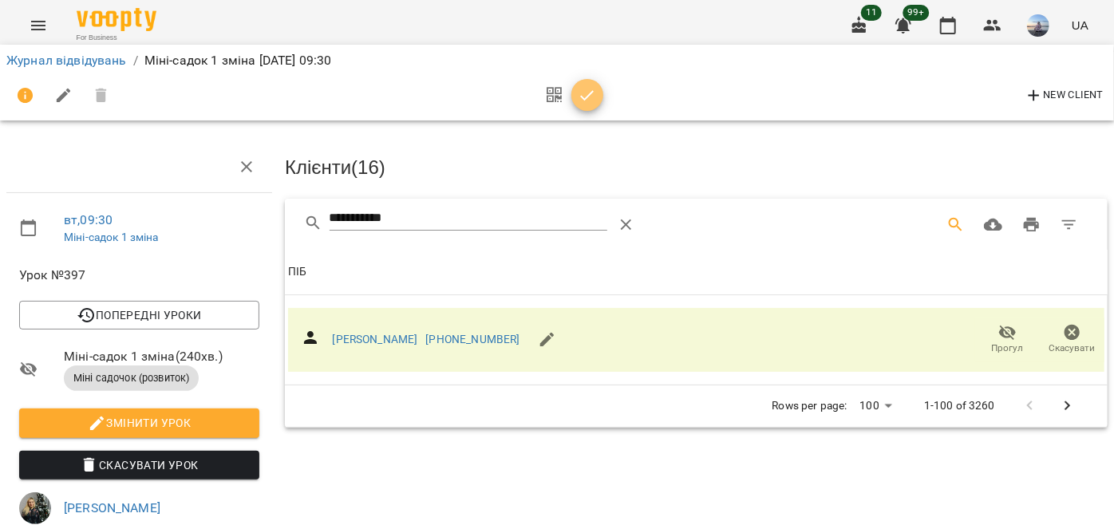
click at [596, 86] on span "button" at bounding box center [587, 95] width 32 height 19
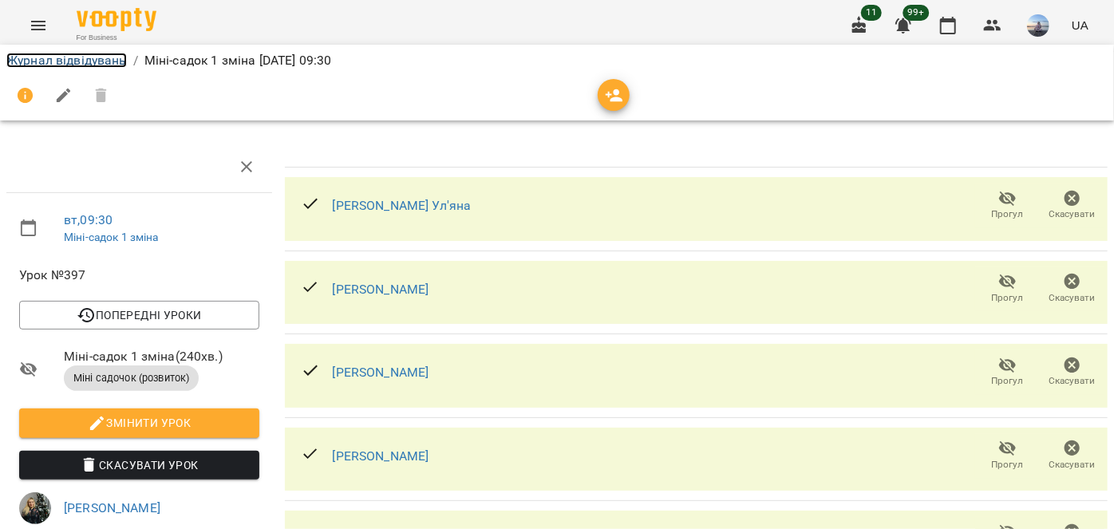
click at [97, 54] on link "Журнал відвідувань" at bounding box center [66, 60] width 121 height 15
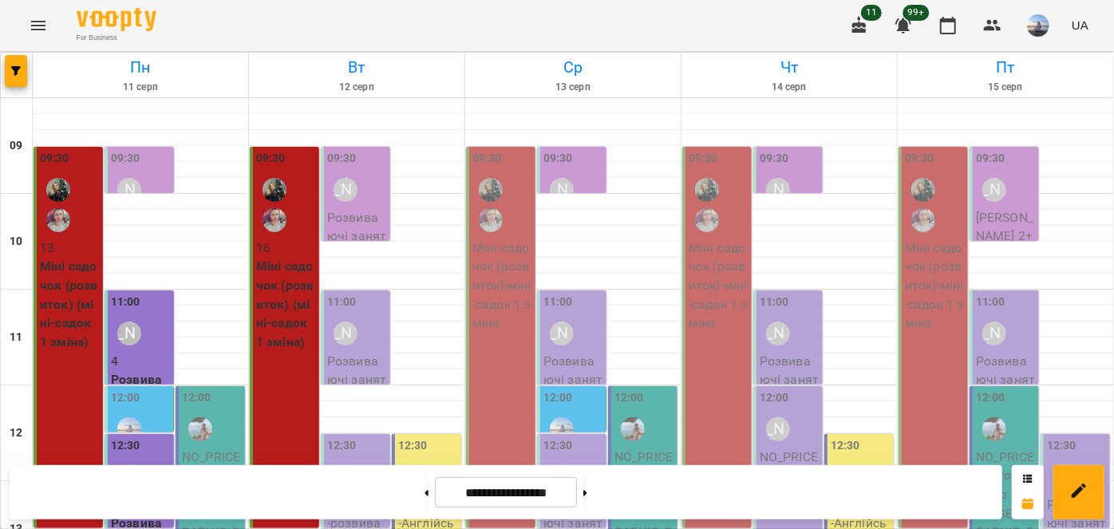
click at [374, 168] on div "09:30 Шевченко Катерина" at bounding box center [357, 179] width 60 height 58
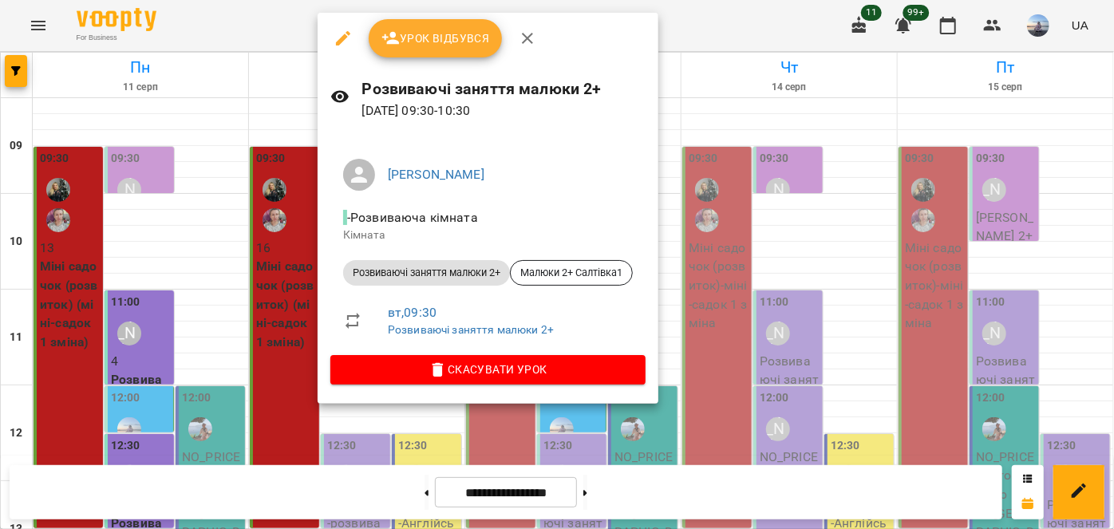
click at [433, 49] on button "Урок відбувся" at bounding box center [436, 38] width 134 height 38
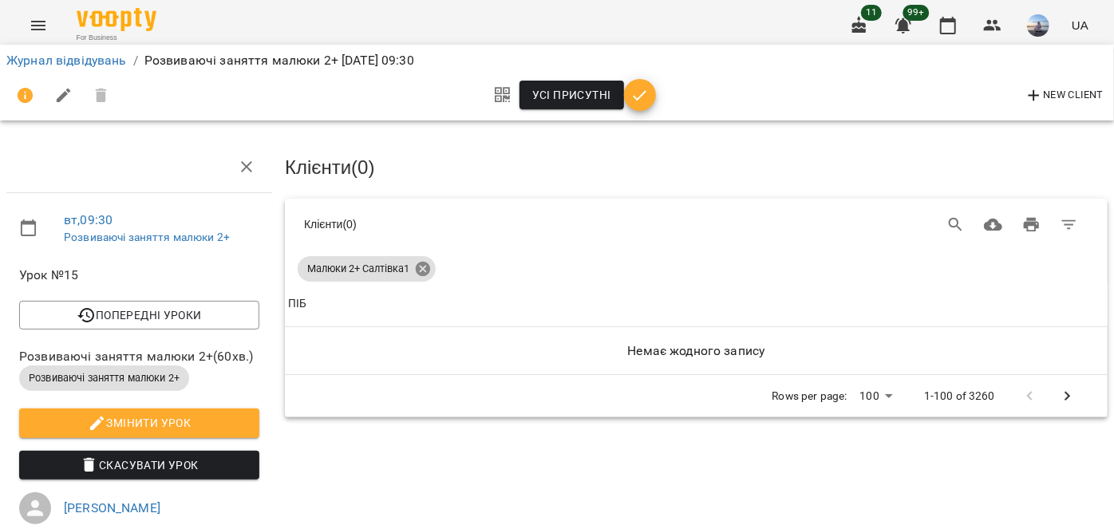
drag, startPoint x: 428, startPoint y: 252, endPoint x: 425, endPoint y: 260, distance: 8.3
click at [425, 259] on div "Малюки 2+ Салтівка1" at bounding box center [696, 266] width 797 height 32
click at [425, 260] on icon at bounding box center [423, 269] width 18 height 18
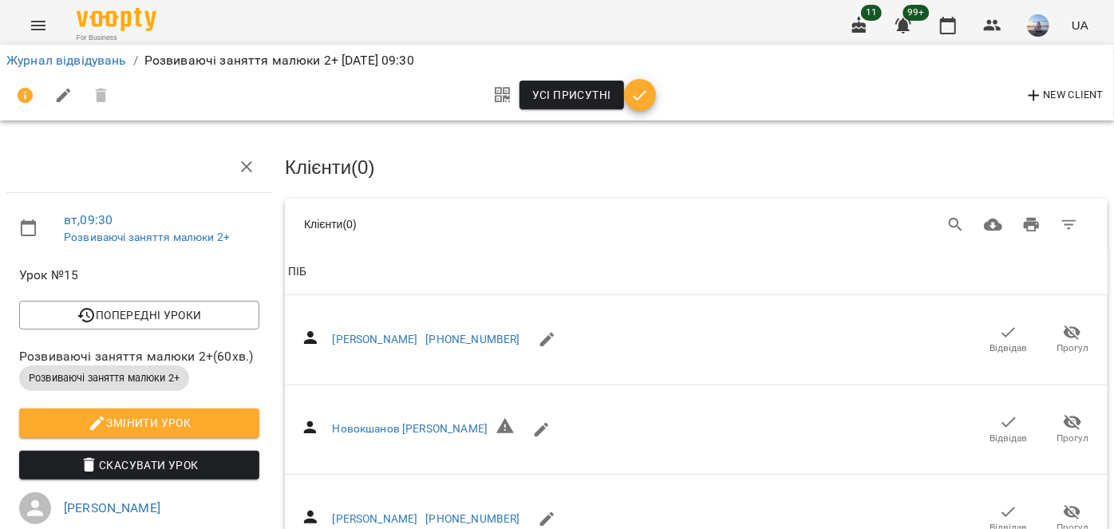
click at [1032, 100] on icon "button" at bounding box center [1034, 95] width 19 height 19
select select "**"
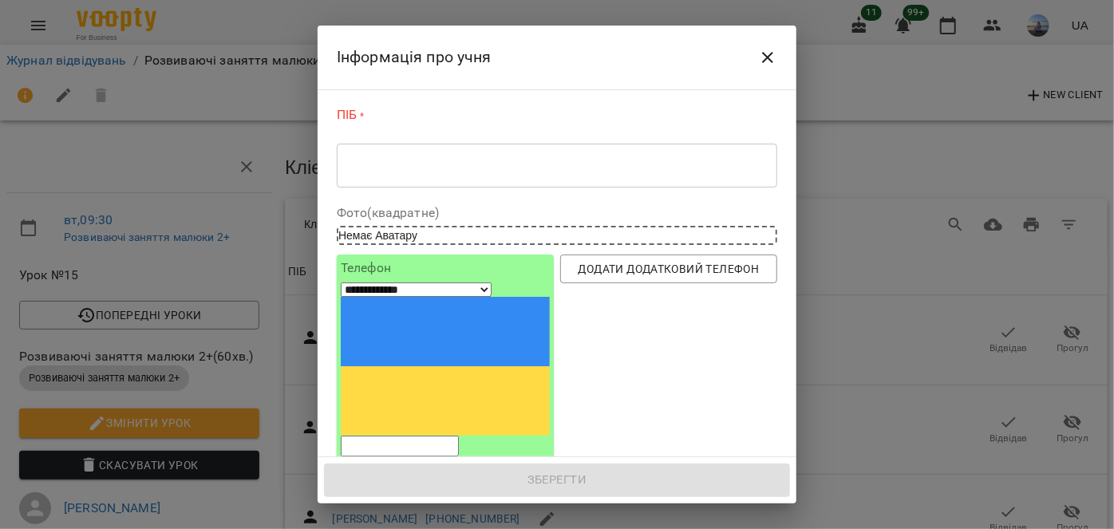
click at [434, 159] on textarea at bounding box center [557, 165] width 418 height 15
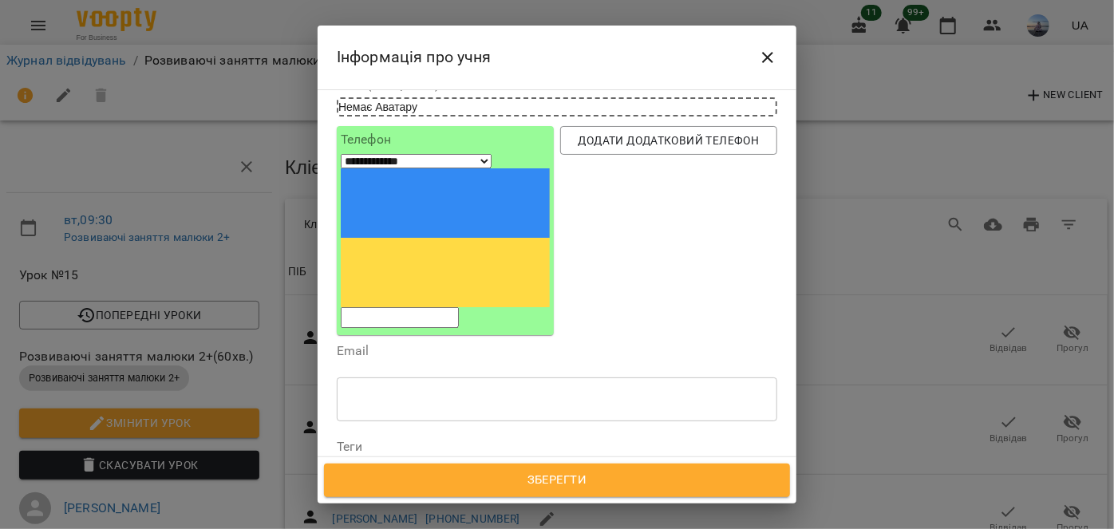
scroll to position [217, 0]
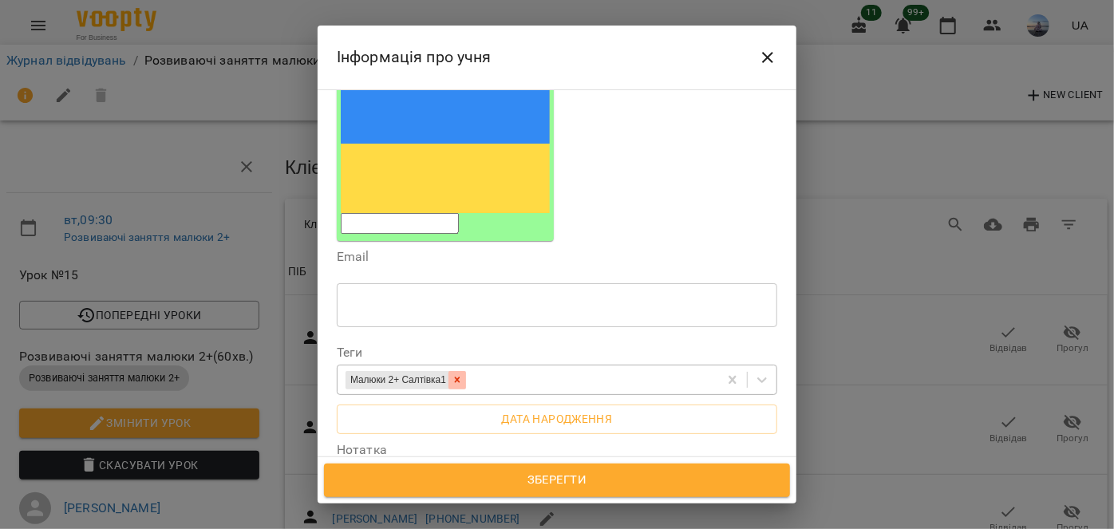
click at [461, 378] on icon at bounding box center [458, 381] width 6 height 6
type textarea "**********"
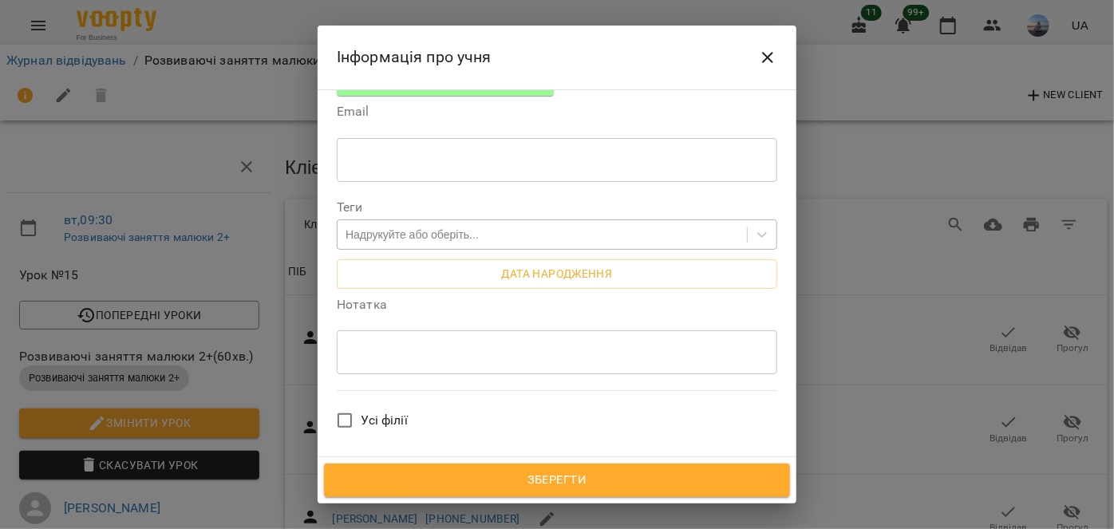
click at [448, 481] on span "Зберегти" at bounding box center [557, 480] width 431 height 21
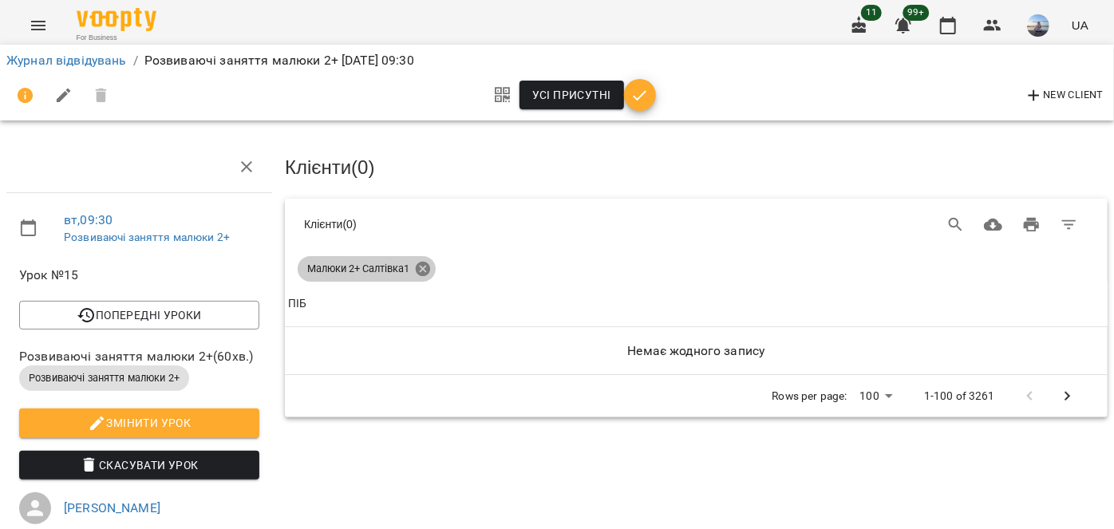
click at [421, 271] on icon at bounding box center [423, 269] width 14 height 14
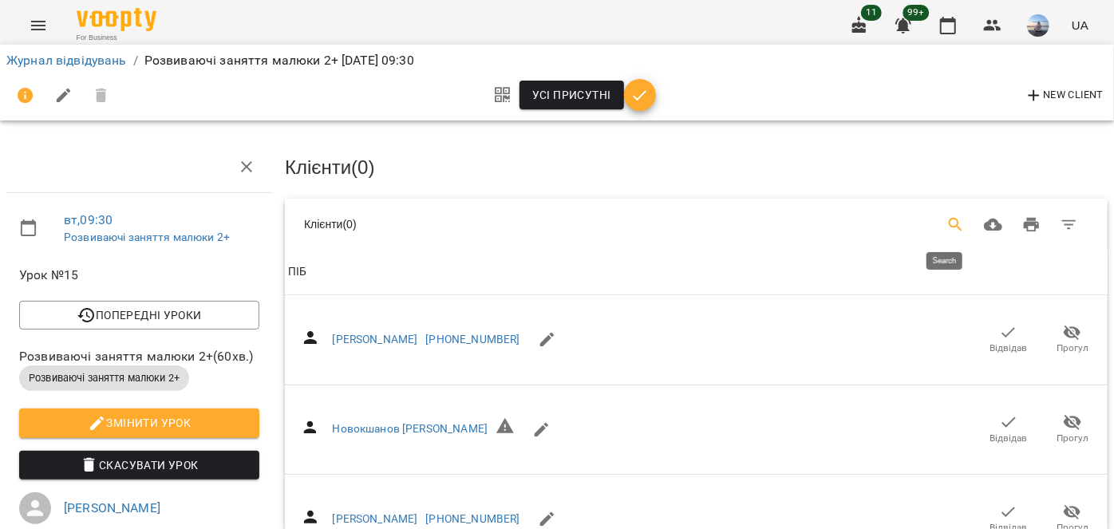
click at [949, 221] on icon "Search" at bounding box center [956, 225] width 14 height 14
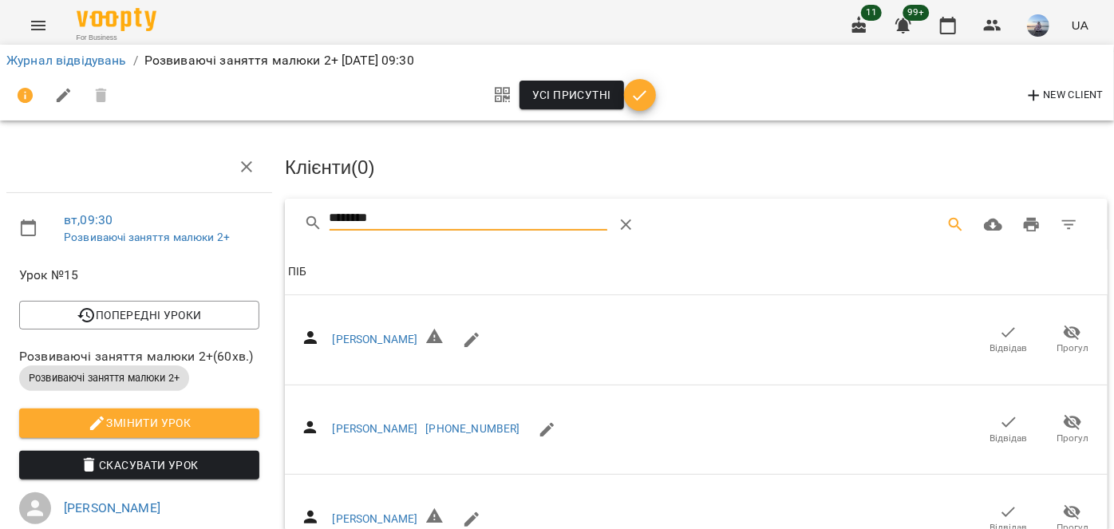
click at [990, 342] on span "Відвідав" at bounding box center [1009, 349] width 38 height 14
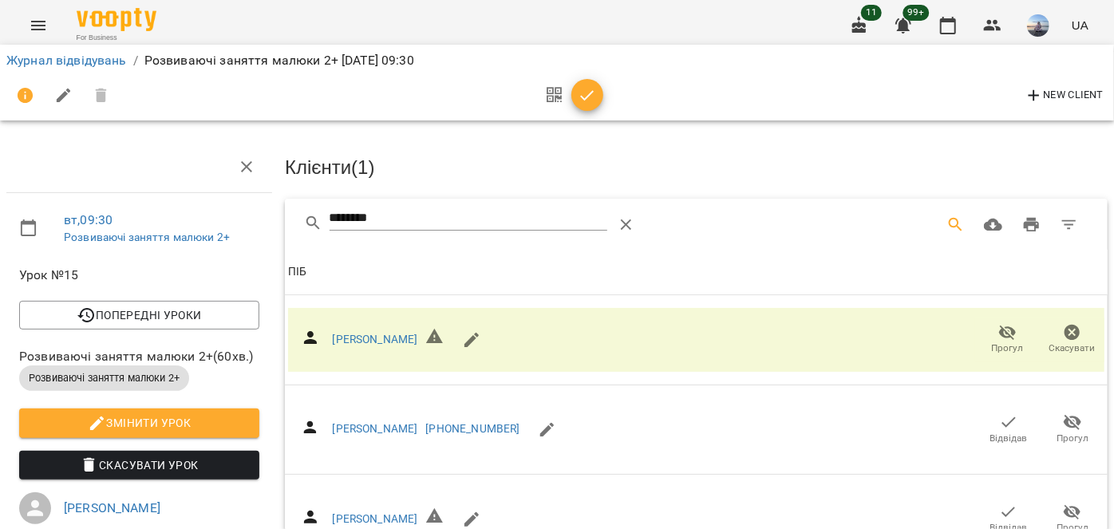
click at [376, 221] on input "********" at bounding box center [469, 219] width 279 height 26
click at [298, 221] on div "********" at bounding box center [696, 224] width 823 height 51
drag, startPoint x: 406, startPoint y: 218, endPoint x: 66, endPoint y: 217, distance: 340.0
click at [66, 217] on div "вт , 09:30 Розвиваючі заняття малюки 2+ Урок №15 Попередні уроки [DATE] 09:30 […" at bounding box center [557, 495] width 1127 height 861
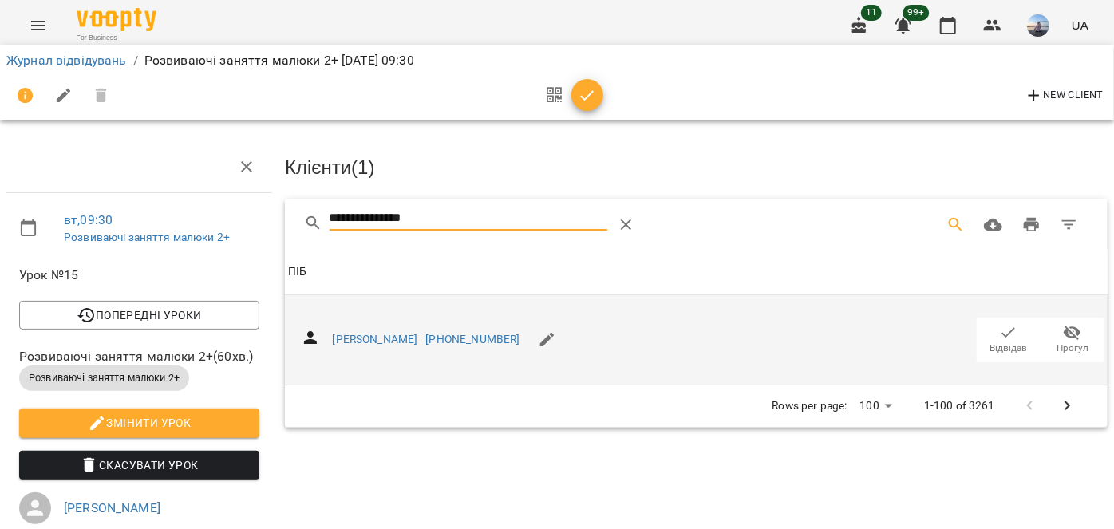
type input "**********"
click at [1002, 334] on icon "button" at bounding box center [1008, 332] width 19 height 19
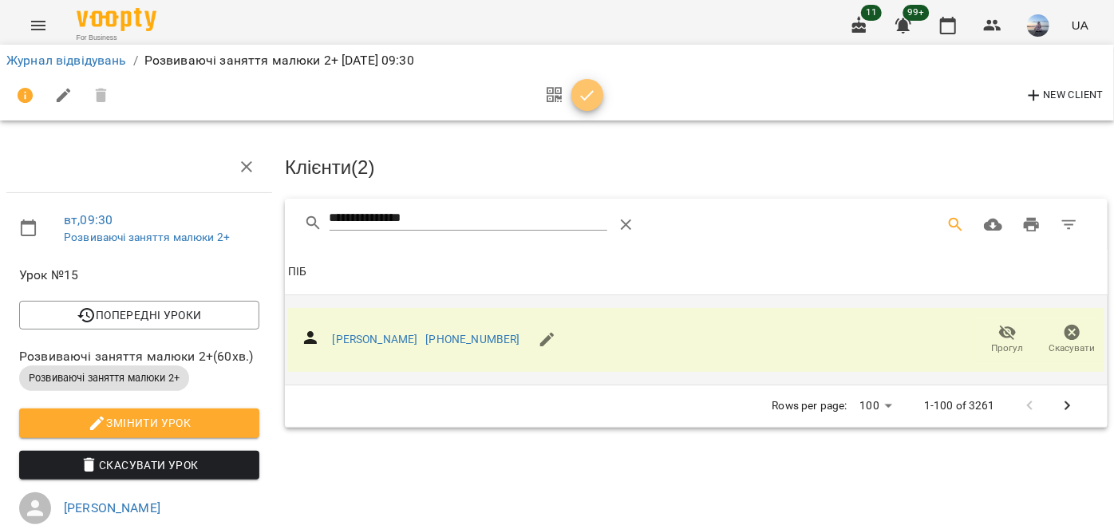
click at [587, 97] on icon "button" at bounding box center [588, 95] width 14 height 10
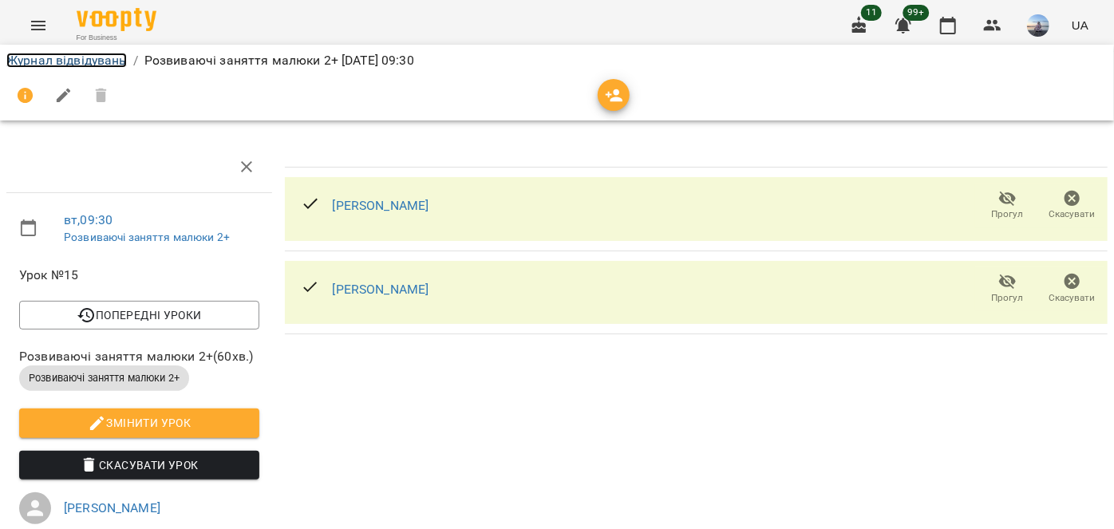
click at [113, 61] on link "Журнал відвідувань" at bounding box center [66, 60] width 121 height 15
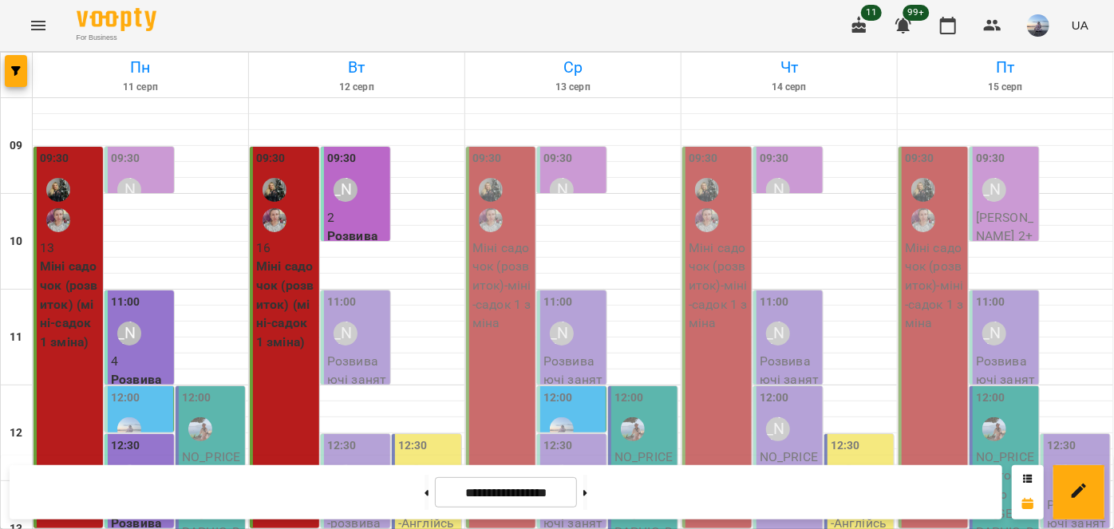
click at [380, 326] on div "11:00 [PERSON_NAME]" at bounding box center [357, 323] width 60 height 58
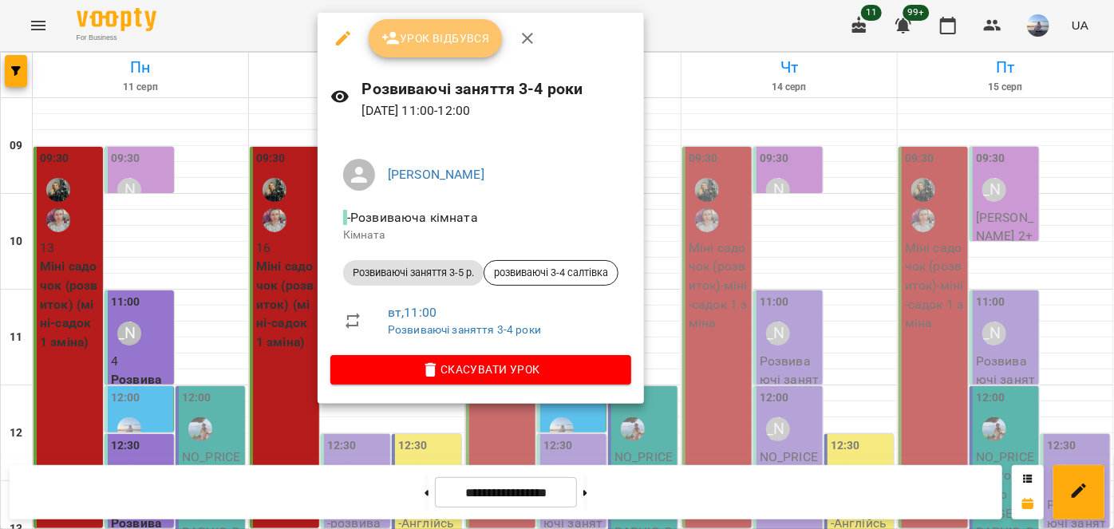
click at [439, 42] on span "Урок відбувся" at bounding box center [436, 38] width 109 height 19
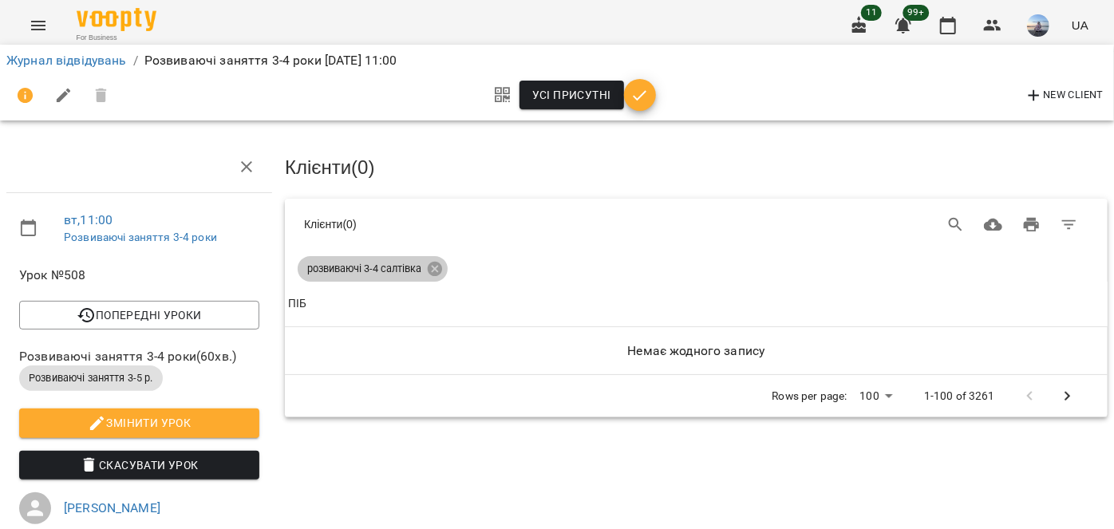
drag, startPoint x: 435, startPoint y: 268, endPoint x: 881, endPoint y: 213, distance: 449.5
click at [432, 267] on icon at bounding box center [435, 269] width 18 height 18
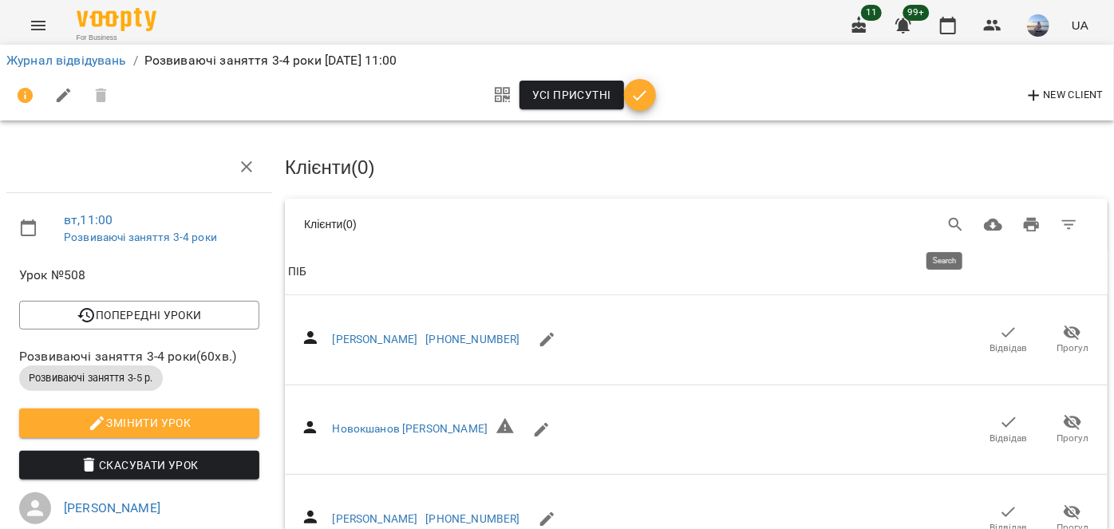
drag, startPoint x: 931, startPoint y: 215, endPoint x: 864, endPoint y: 218, distance: 67.9
click at [937, 215] on button "Search" at bounding box center [956, 225] width 38 height 38
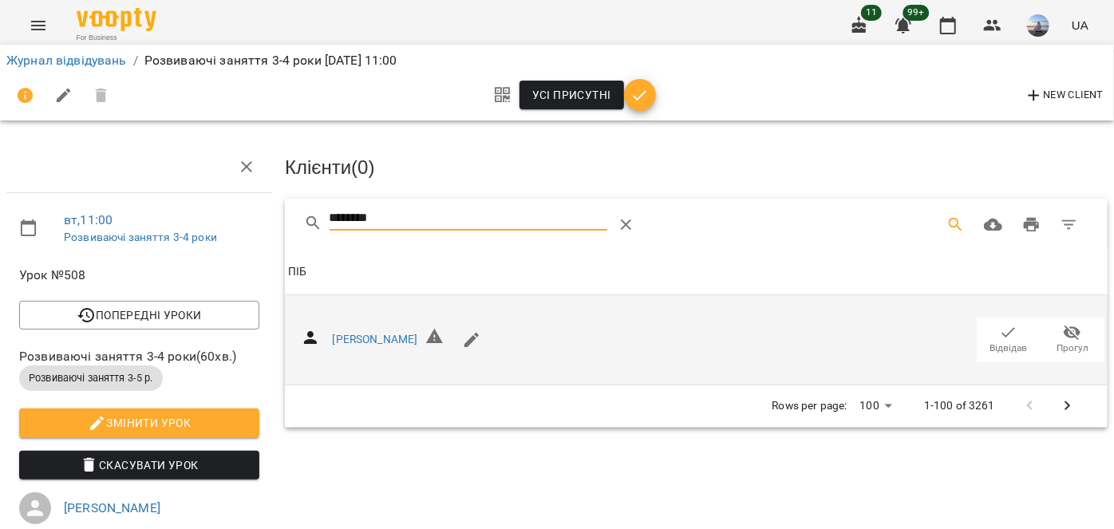
click at [987, 337] on span "Відвідав" at bounding box center [1009, 339] width 45 height 32
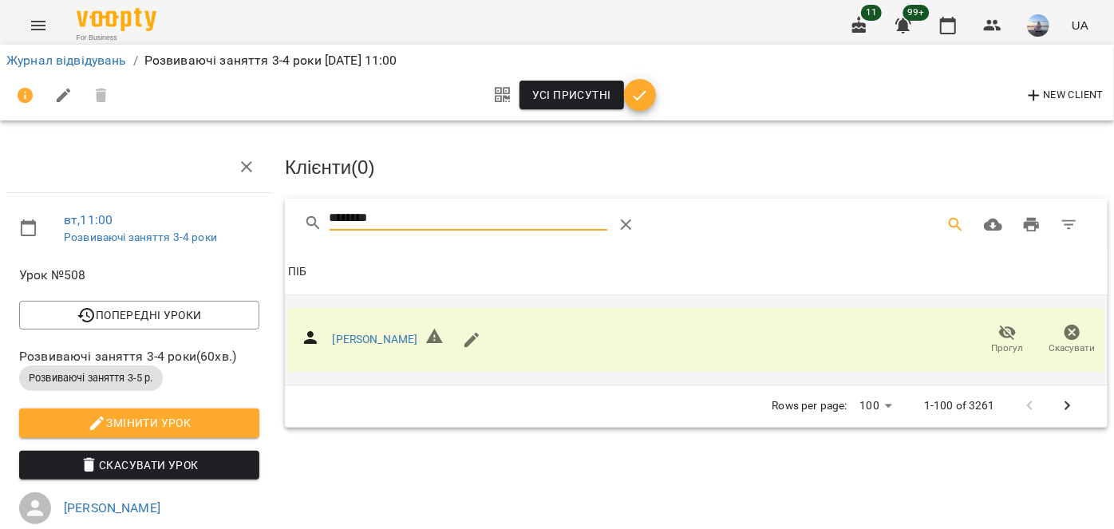
drag, startPoint x: 419, startPoint y: 215, endPoint x: 148, endPoint y: 212, distance: 270.6
click at [148, 212] on div "вт , 11:00 Розвиваючі заняття 3-4 роки Урок №508 Попередні уроки [DATE] 12:30 […" at bounding box center [557, 474] width 1127 height 819
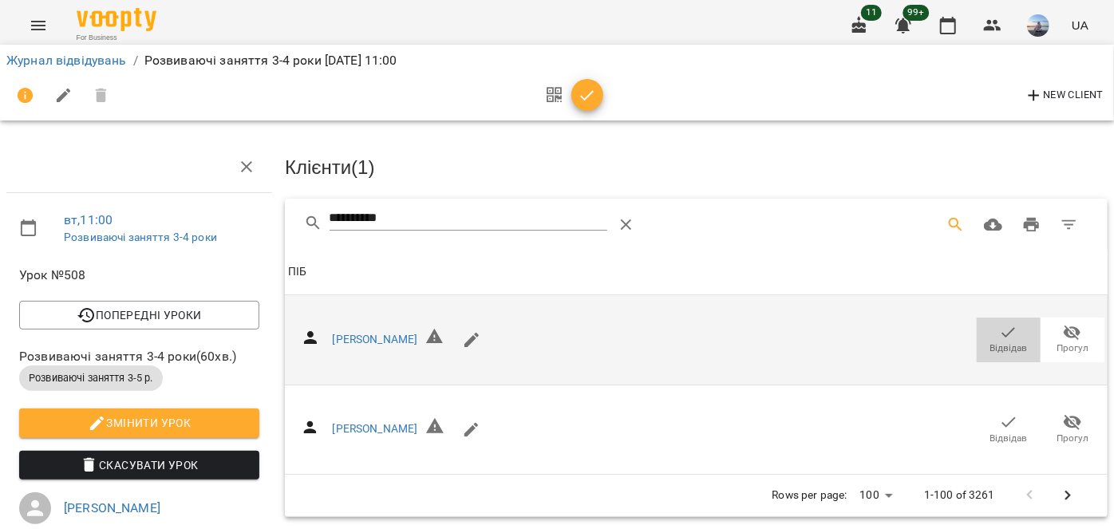
click at [987, 334] on span "Відвідав" at bounding box center [1009, 339] width 45 height 32
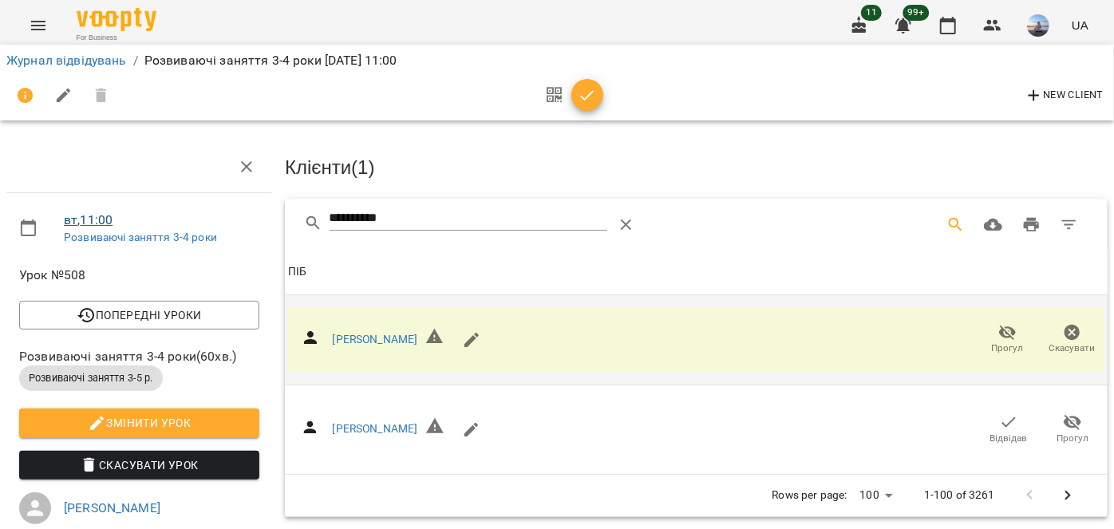
drag, startPoint x: 413, startPoint y: 215, endPoint x: 69, endPoint y: 223, distance: 344.1
click at [87, 223] on div "вт , 11:00 Розвиваючі заняття 3-4 роки Урок №508 Попередні уроки [DATE] 12:30 […" at bounding box center [557, 495] width 1127 height 861
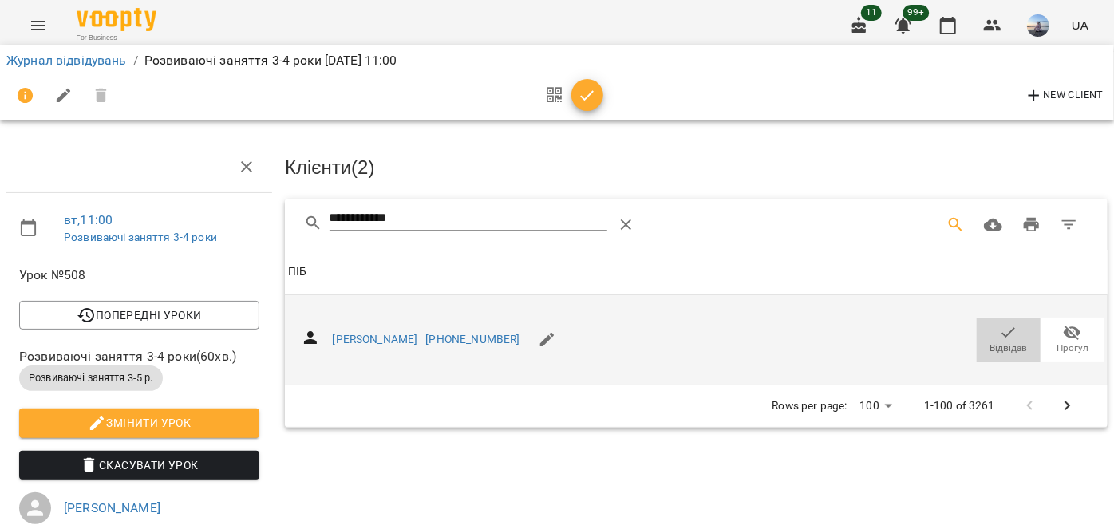
click at [1009, 330] on span "Відвідав" at bounding box center [1009, 339] width 45 height 32
click at [141, 223] on div "**********" at bounding box center [557, 495] width 1127 height 861
drag, startPoint x: 994, startPoint y: 338, endPoint x: 444, endPoint y: 271, distance: 554.8
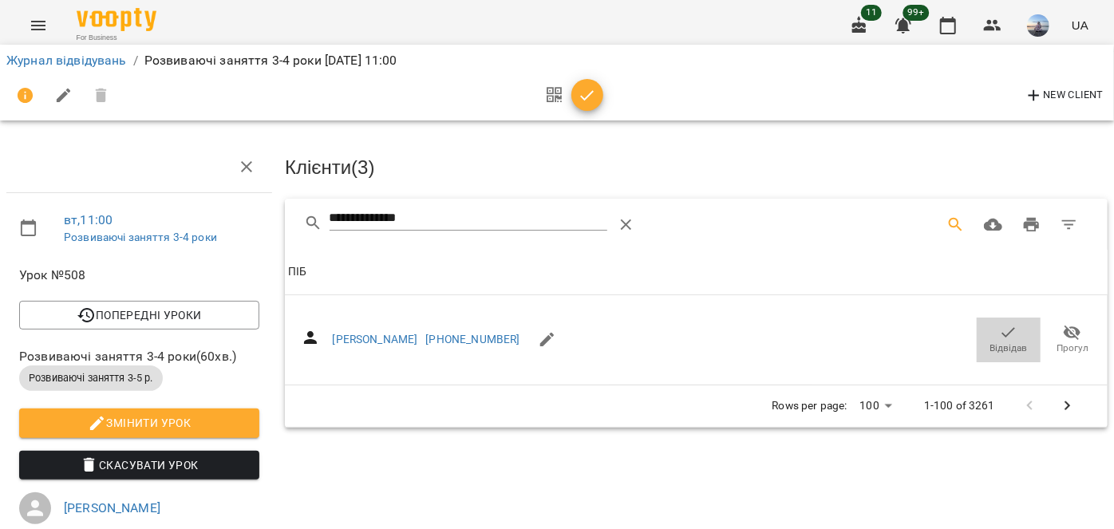
click at [999, 337] on icon "button" at bounding box center [1008, 332] width 19 height 19
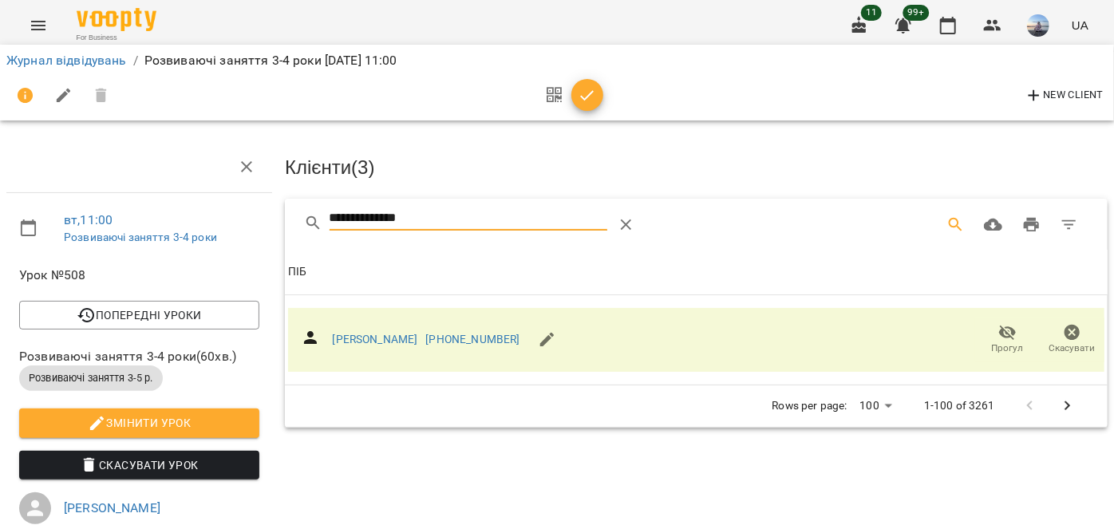
drag, startPoint x: 437, startPoint y: 220, endPoint x: 146, endPoint y: 219, distance: 290.5
click at [153, 219] on div "**********" at bounding box center [557, 495] width 1127 height 861
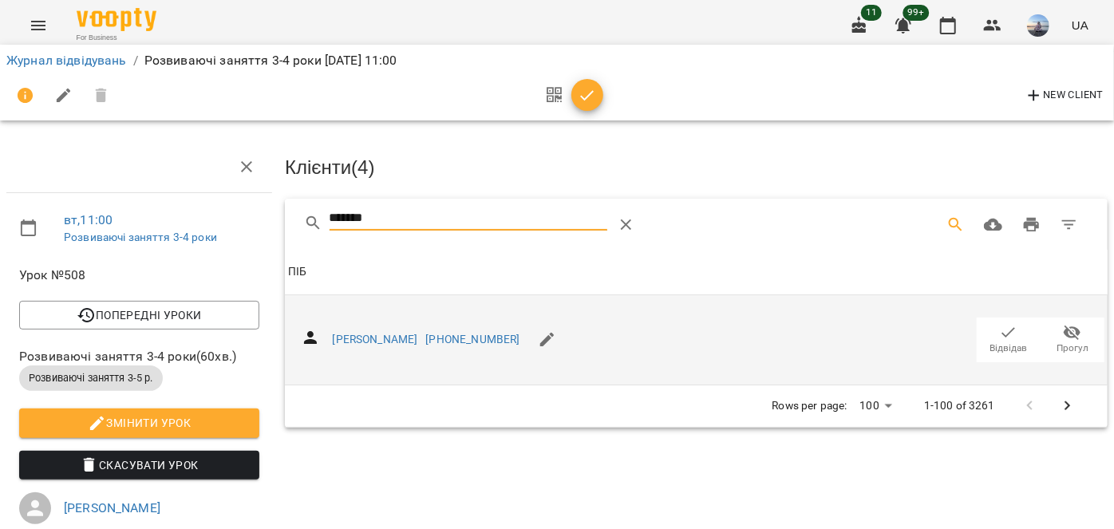
click at [1010, 323] on span "Відвідав" at bounding box center [1009, 339] width 45 height 32
drag, startPoint x: 354, startPoint y: 215, endPoint x: 38, endPoint y: 213, distance: 316.9
click at [38, 213] on div "вт , 11:00 Розвиваючі заняття 3-4 роки Урок №508 Попередні уроки [DATE] 12:30 […" at bounding box center [557, 495] width 1127 height 861
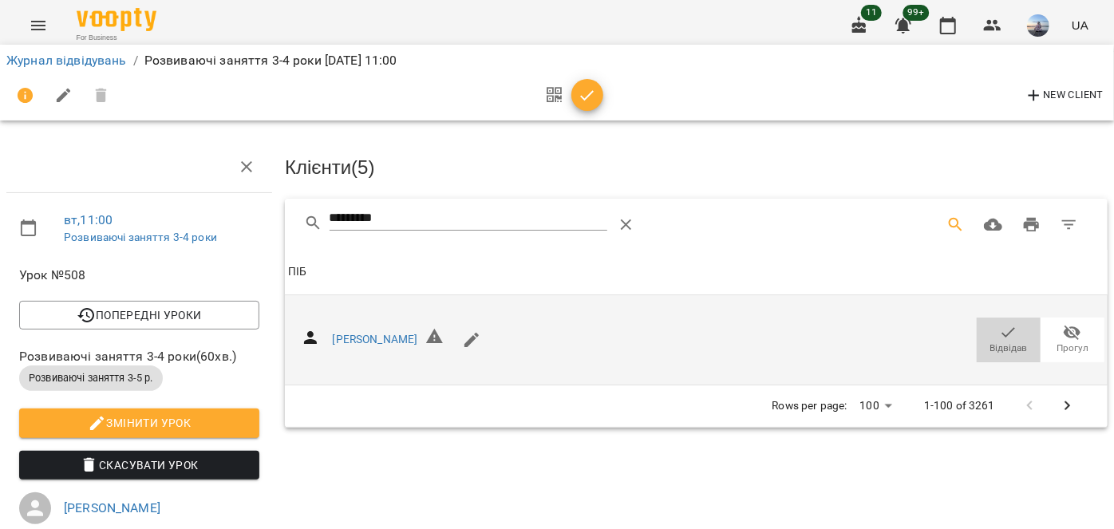
click at [987, 324] on span "Відвідав" at bounding box center [1009, 339] width 45 height 32
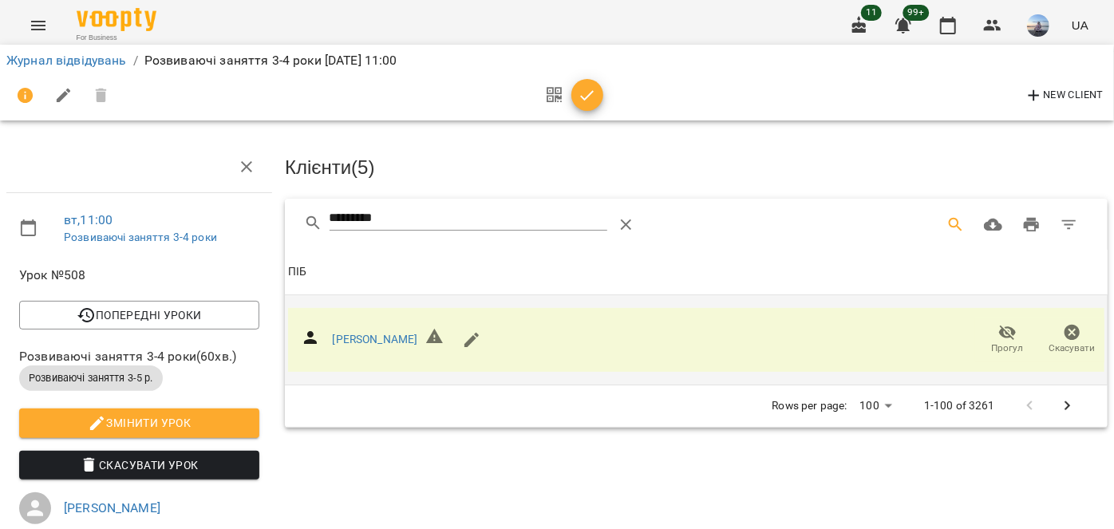
drag, startPoint x: 91, startPoint y: 215, endPoint x: 26, endPoint y: 214, distance: 65.5
click at [26, 214] on div "вт , 11:00 Розвиваючі заняття 3-4 роки Урок №508 Попередні уроки [DATE] 12:30 […" at bounding box center [557, 495] width 1127 height 861
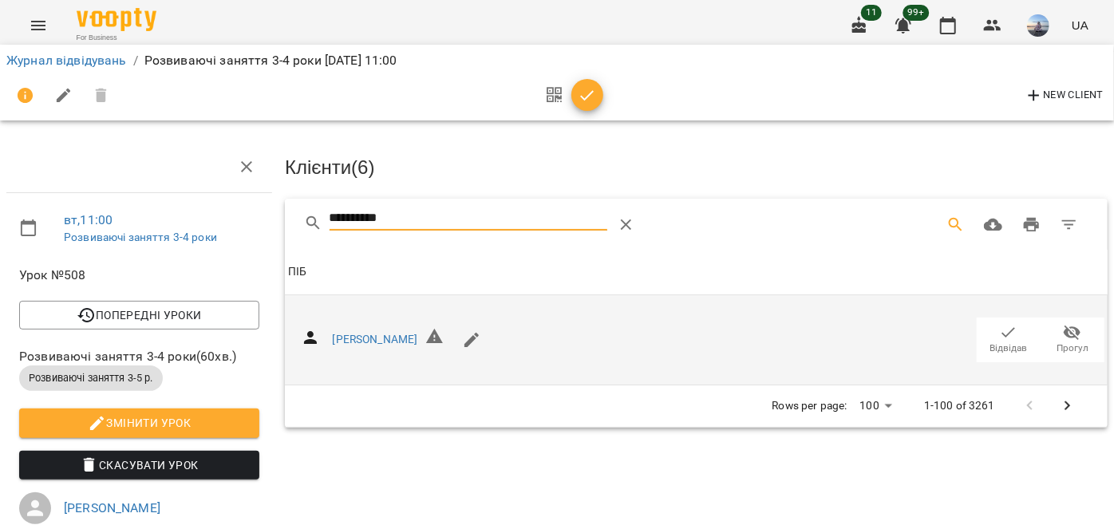
type input "**********"
click at [1022, 328] on button "Відвідав" at bounding box center [1009, 340] width 64 height 45
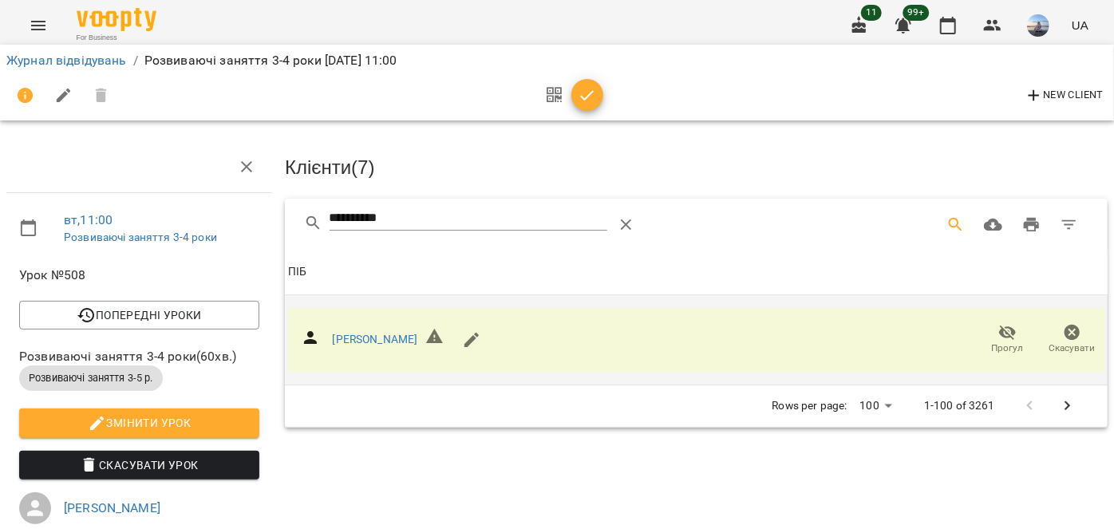
click at [589, 100] on icon "button" at bounding box center [587, 95] width 19 height 19
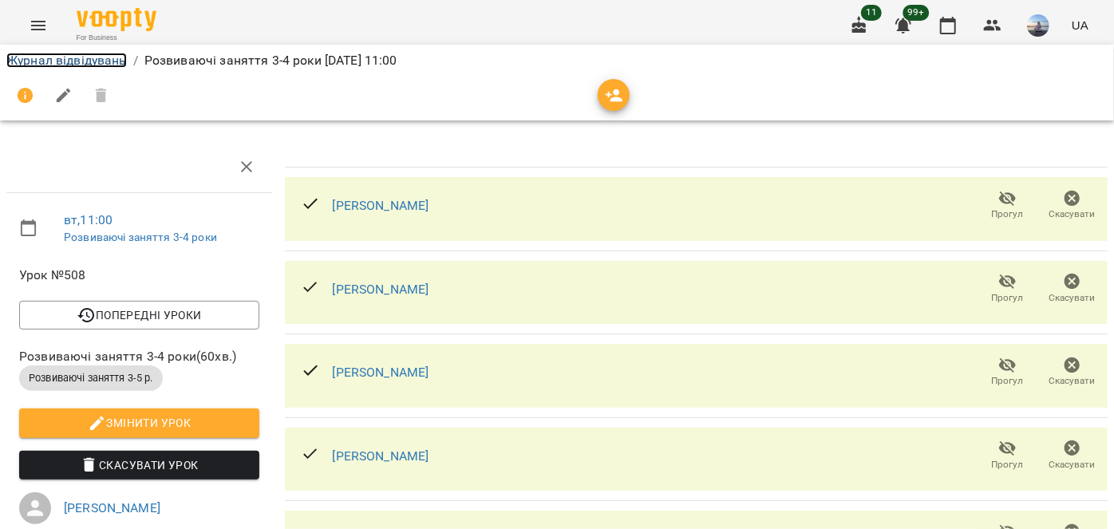
click at [72, 60] on link "Журнал відвідувань" at bounding box center [66, 60] width 121 height 15
